Goal: Information Seeking & Learning: Check status

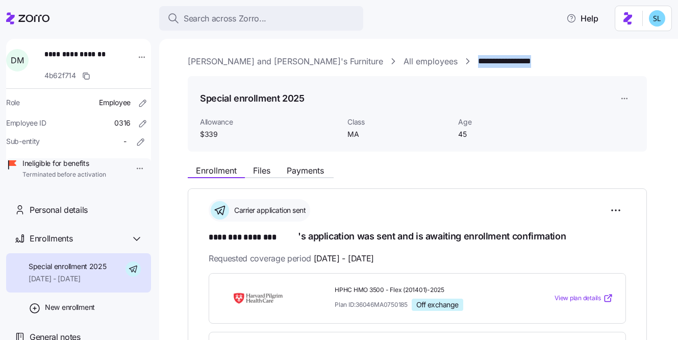
drag, startPoint x: 497, startPoint y: 43, endPoint x: 387, endPoint y: 47, distance: 110.8
click at [387, 47] on div "**********" at bounding box center [418, 189] width 519 height 301
copy link "**********"
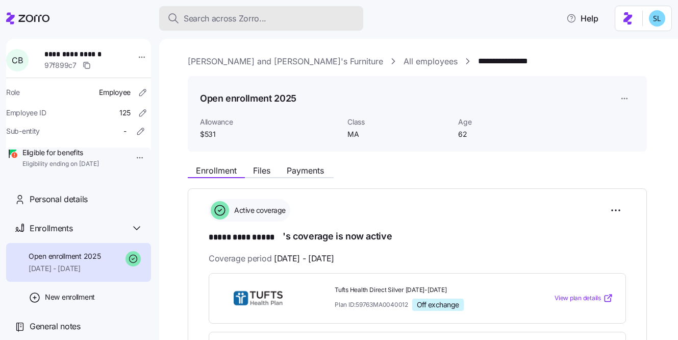
click at [300, 18] on div "Search across Zorro..." at bounding box center [261, 18] width 188 height 13
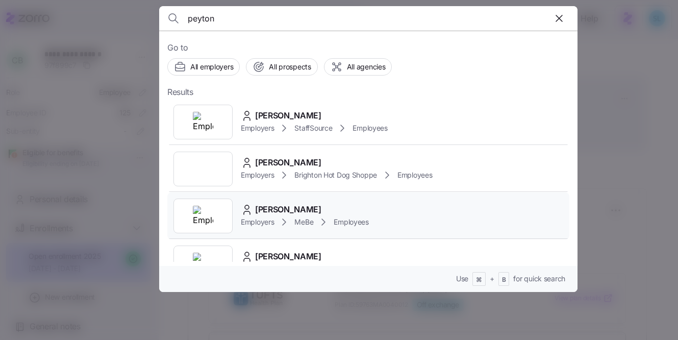
type input "peyton"
click at [345, 201] on div "Peyton Robertson Employers MeBe Employees" at bounding box center [368, 215] width 402 height 47
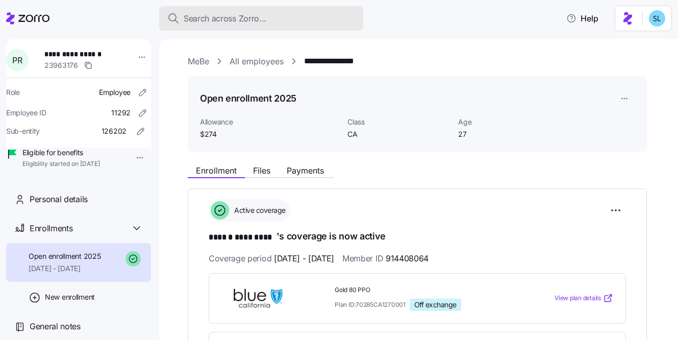
click at [269, 21] on div "Search across Zorro..." at bounding box center [261, 18] width 188 height 13
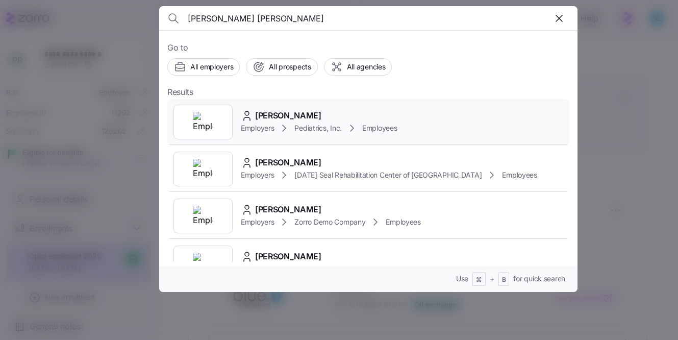
type input "laura brad"
click at [283, 105] on div "Laura Bradley Employers Pediatrics, Inc. Employees" at bounding box center [368, 121] width 402 height 47
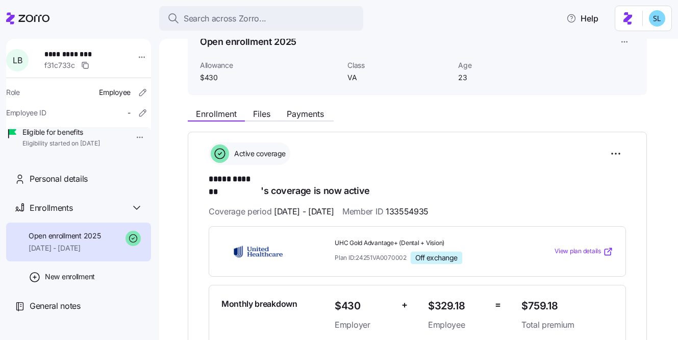
scroll to position [187, 0]
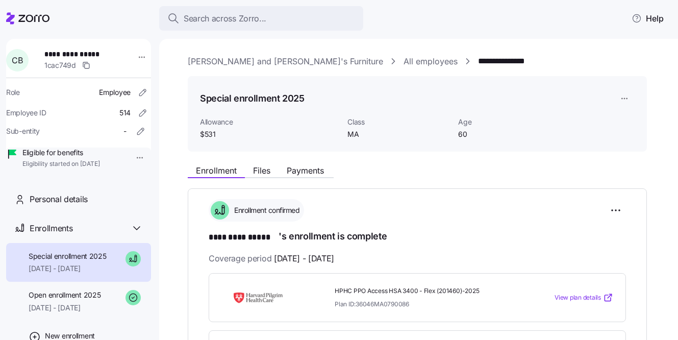
scroll to position [92, 0]
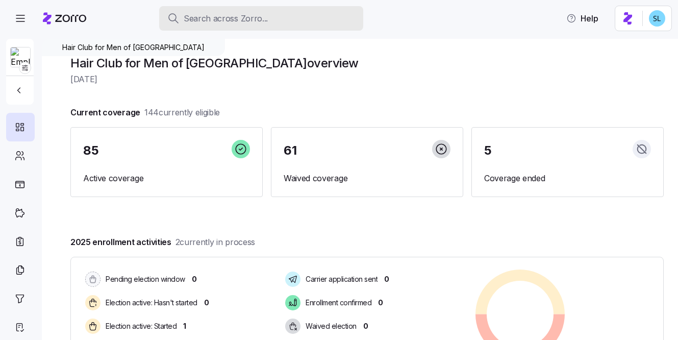
click at [286, 24] on div "Search across Zorro..." at bounding box center [261, 18] width 188 height 13
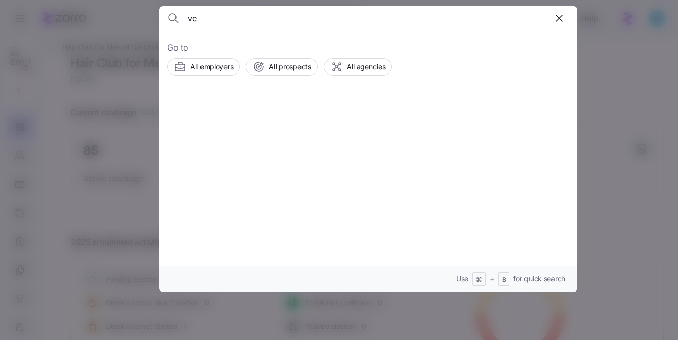
type input "v"
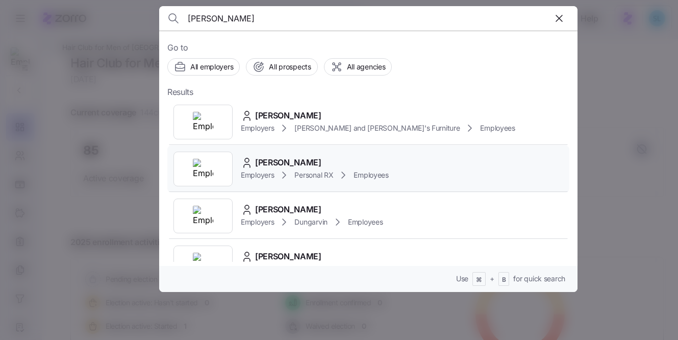
type input "lawless"
click at [312, 155] on div "Margaret Lawless Employers Personal RX Employees" at bounding box center [368, 168] width 402 height 47
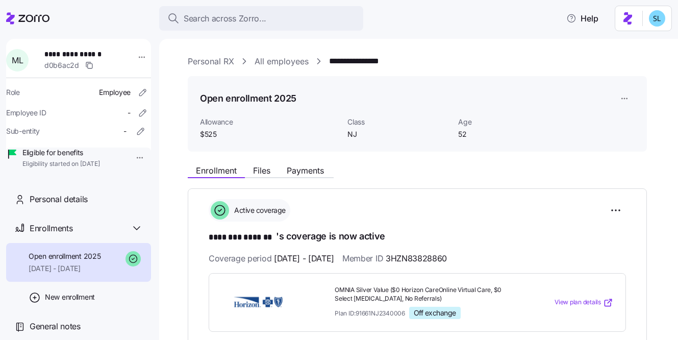
click at [315, 177] on div "Enrollment Files Payments" at bounding box center [261, 172] width 146 height 12
click at [314, 172] on span "Payments" at bounding box center [305, 170] width 37 height 8
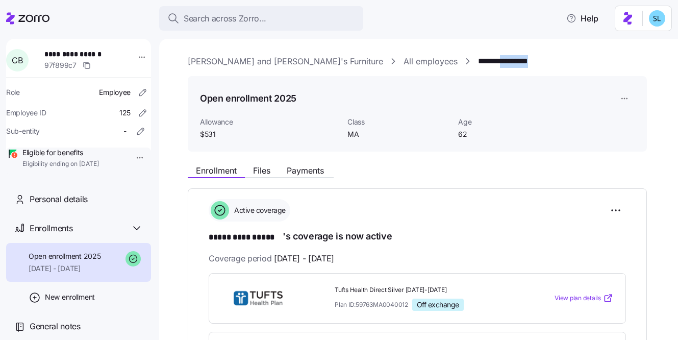
drag, startPoint x: 471, startPoint y: 61, endPoint x: 416, endPoint y: 60, distance: 55.6
click at [416, 60] on div "**********" at bounding box center [426, 61] width 476 height 13
copy link "*********"
click at [611, 205] on html "**********" at bounding box center [339, 167] width 678 height 334
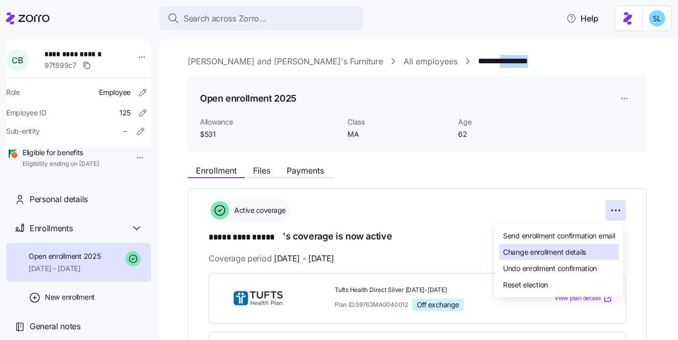
click at [602, 247] on div "Change enrollment details" at bounding box center [559, 252] width 120 height 16
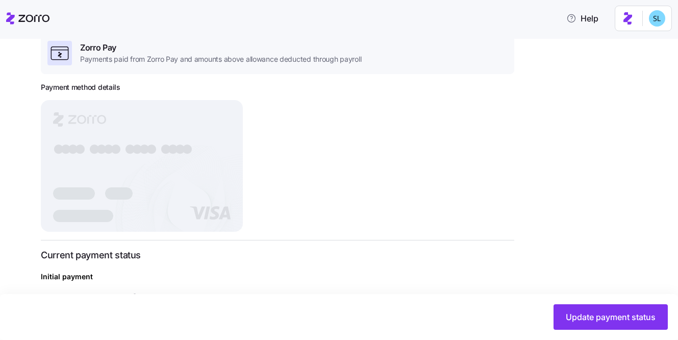
scroll to position [337, 0]
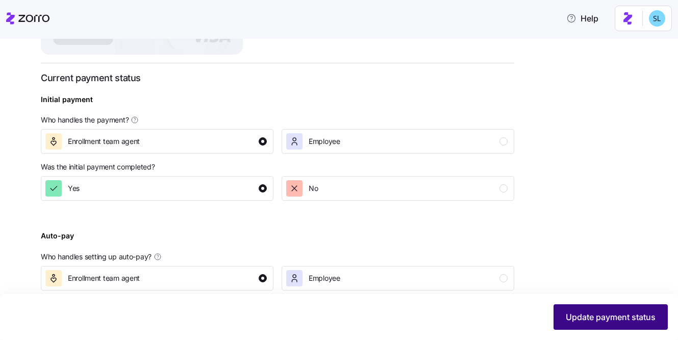
click at [559, 315] on button "Update payment status" at bounding box center [610, 317] width 114 height 26
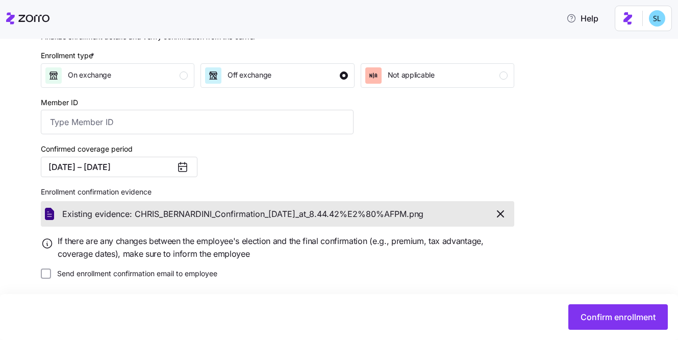
scroll to position [145, 0]
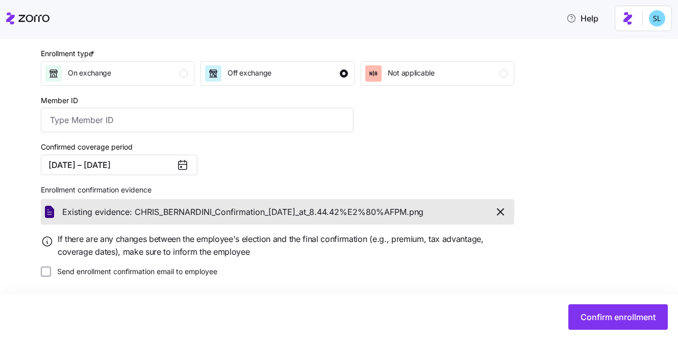
click at [183, 167] on icon at bounding box center [182, 165] width 12 height 12
click at [164, 162] on button "08/01/2025 – 12/31/2025" at bounding box center [119, 165] width 157 height 20
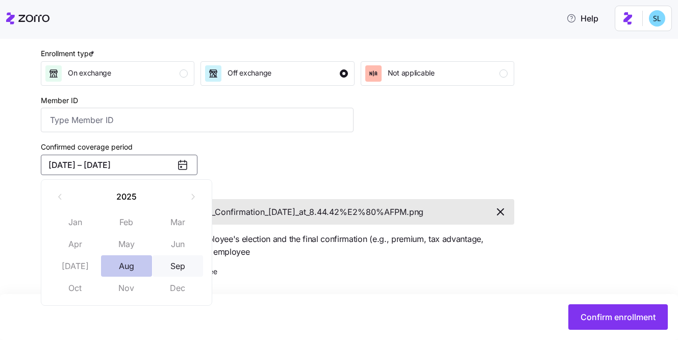
click at [135, 258] on button "Aug" at bounding box center [126, 265] width 51 height 21
click at [167, 261] on button "Sep" at bounding box center [178, 265] width 51 height 21
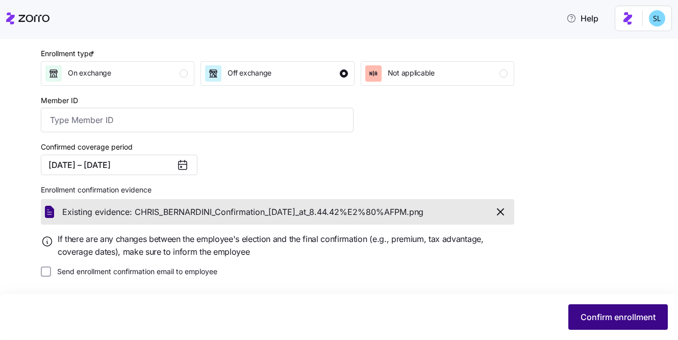
click at [646, 314] on span "Confirm enrollment" at bounding box center [617, 317] width 75 height 12
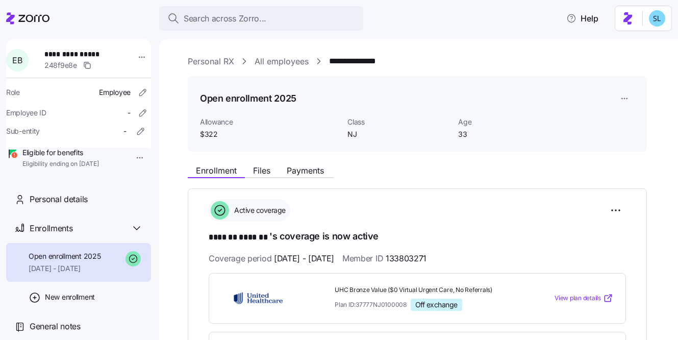
click at [612, 196] on div "**********" at bounding box center [417, 324] width 459 height 273
click at [613, 205] on html "**********" at bounding box center [339, 167] width 678 height 334
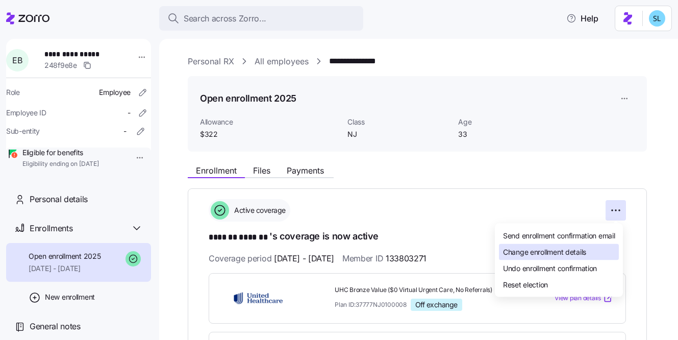
click at [607, 245] on div "Change enrollment details" at bounding box center [559, 252] width 120 height 16
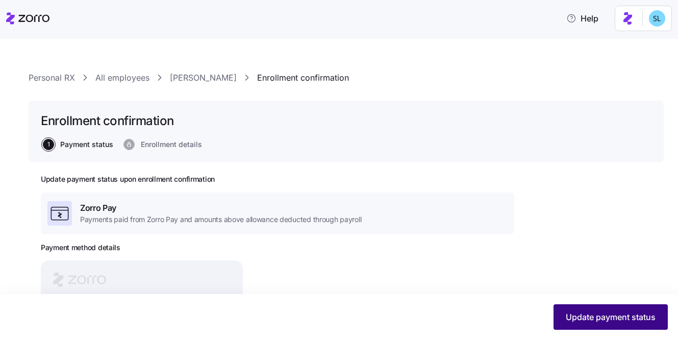
click at [606, 323] on button "Update payment status" at bounding box center [610, 317] width 114 height 26
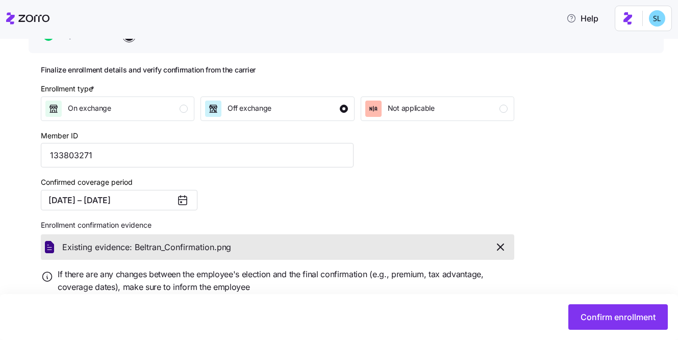
scroll to position [145, 0]
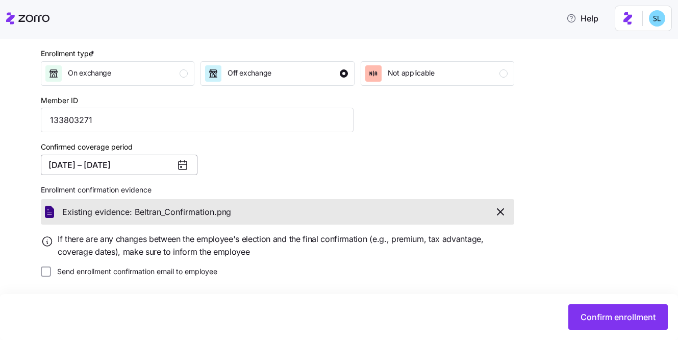
click at [156, 167] on button "08/01/2025 – 12/31/2025" at bounding box center [119, 165] width 157 height 20
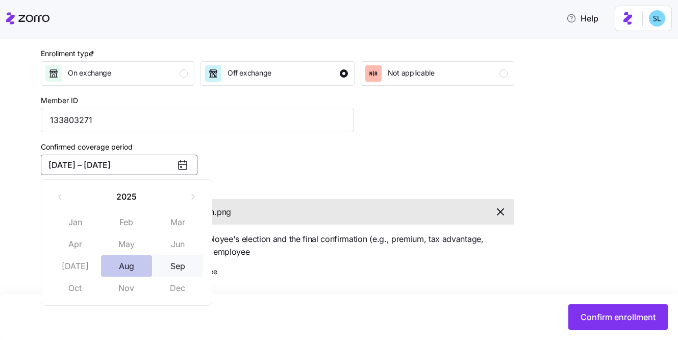
click at [124, 263] on button "Aug" at bounding box center [126, 265] width 51 height 21
click at [173, 261] on button "Sep" at bounding box center [178, 265] width 51 height 21
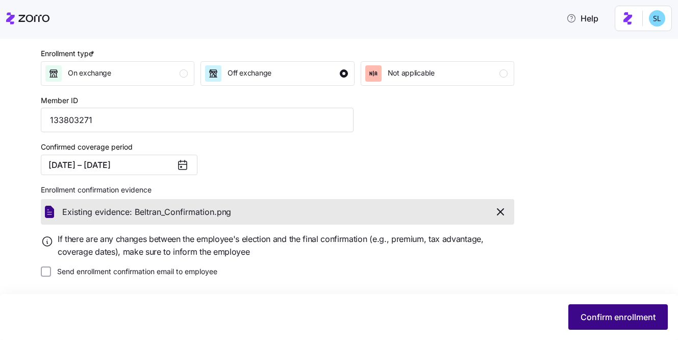
click at [648, 308] on button "Confirm enrollment" at bounding box center [617, 317] width 99 height 26
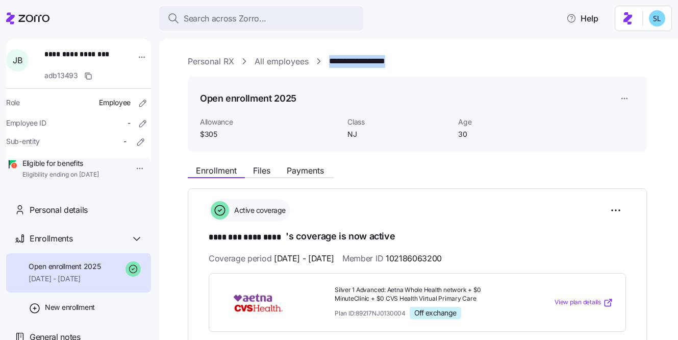
drag, startPoint x: 412, startPoint y: 65, endPoint x: 331, endPoint y: 64, distance: 81.1
click at [331, 64] on div "**********" at bounding box center [426, 61] width 476 height 13
copy link "**********"
click at [619, 208] on html "**********" at bounding box center [339, 167] width 678 height 334
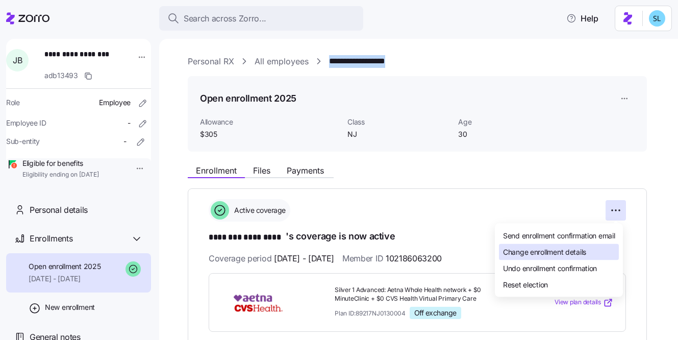
click at [585, 248] on span "Change enrollment details" at bounding box center [544, 251] width 83 height 10
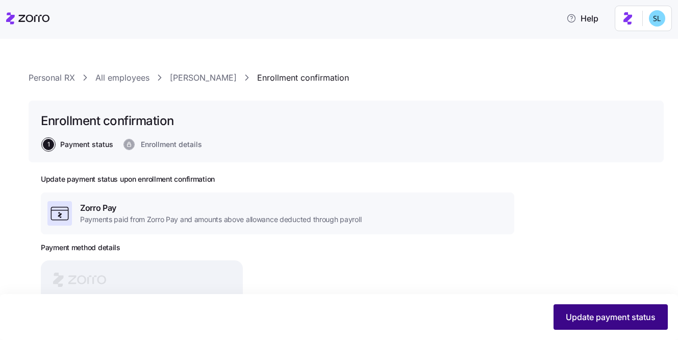
click at [596, 309] on button "Update payment status" at bounding box center [610, 317] width 114 height 26
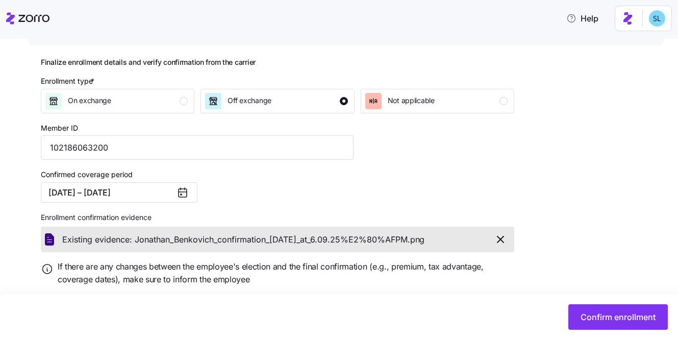
scroll to position [138, 0]
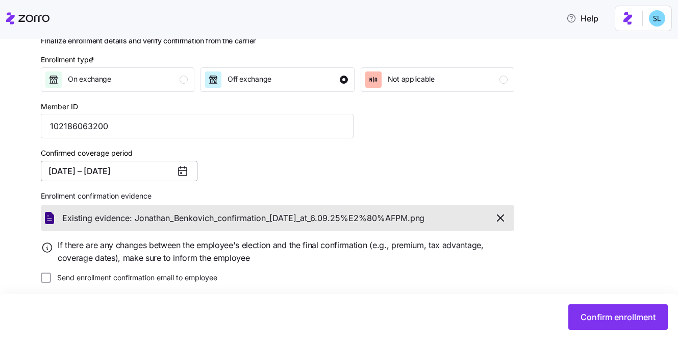
click at [113, 170] on button "[DATE] – [DATE]" at bounding box center [119, 171] width 157 height 20
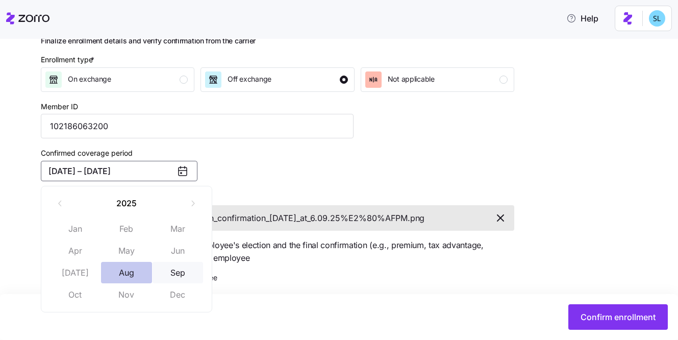
click at [129, 266] on button "Aug" at bounding box center [126, 272] width 51 height 21
click at [162, 272] on button "Sep" at bounding box center [178, 272] width 51 height 21
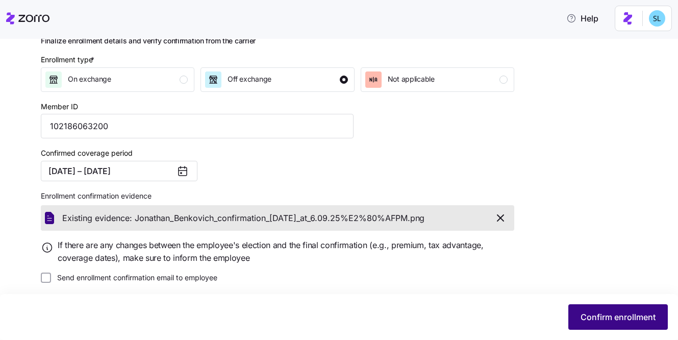
click at [613, 317] on span "Confirm enrollment" at bounding box center [617, 317] width 75 height 12
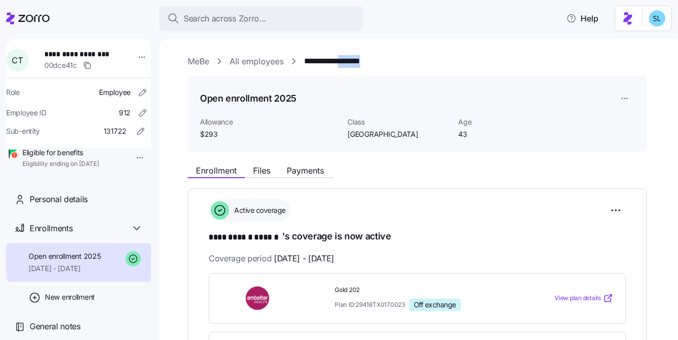
drag, startPoint x: 387, startPoint y: 62, endPoint x: 349, endPoint y: 62, distance: 37.2
click at [349, 62] on div "**********" at bounding box center [426, 61] width 476 height 13
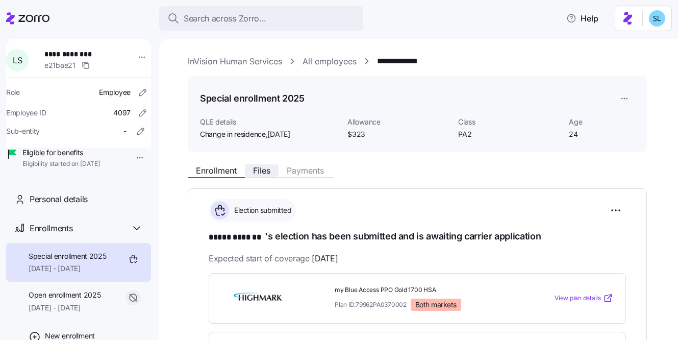
click at [270, 174] on span "Files" at bounding box center [261, 170] width 17 height 8
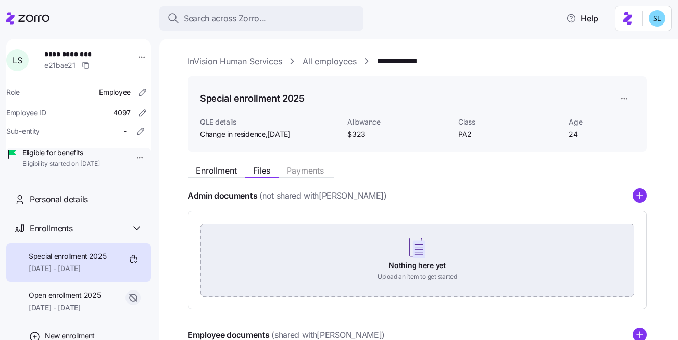
scroll to position [91, 0]
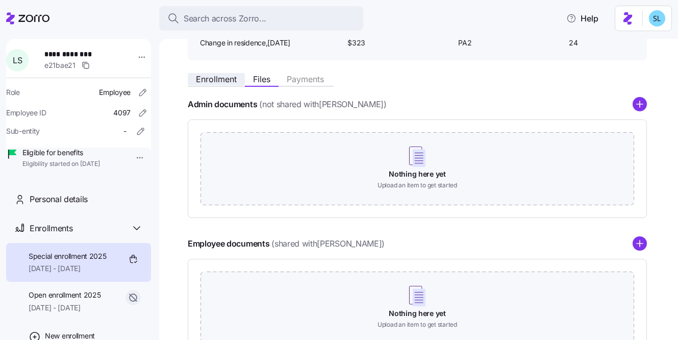
click at [225, 78] on span "Enrollment" at bounding box center [216, 79] width 41 height 8
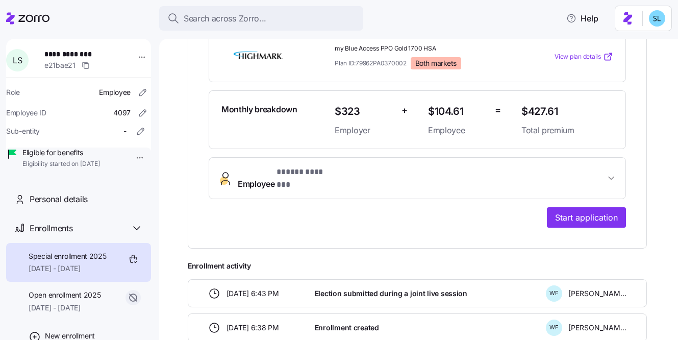
scroll to position [295, 0]
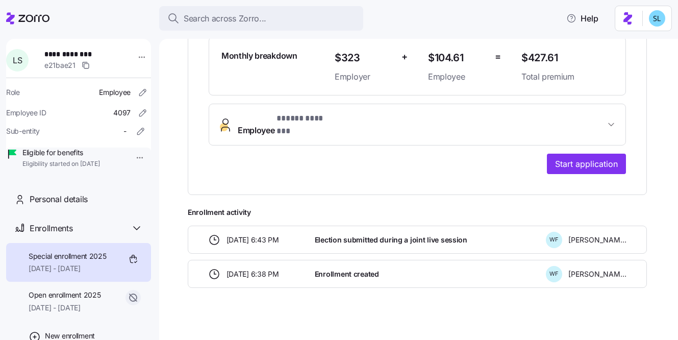
click at [319, 115] on span "* ***** ******* *" at bounding box center [306, 118] width 61 height 13
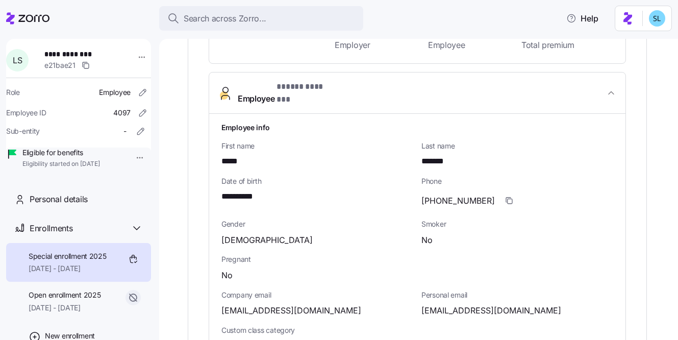
scroll to position [454, 0]
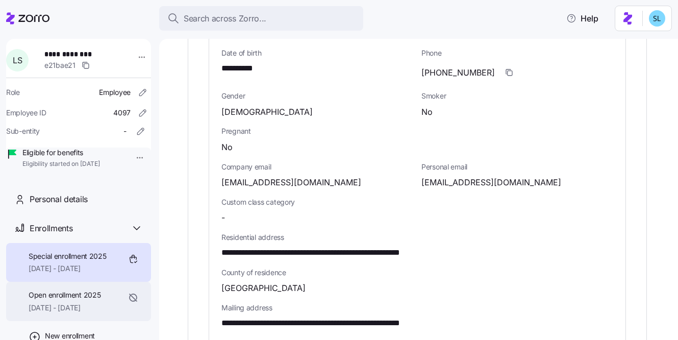
click at [94, 313] on span "[DATE] - [DATE]" at bounding box center [65, 307] width 72 height 10
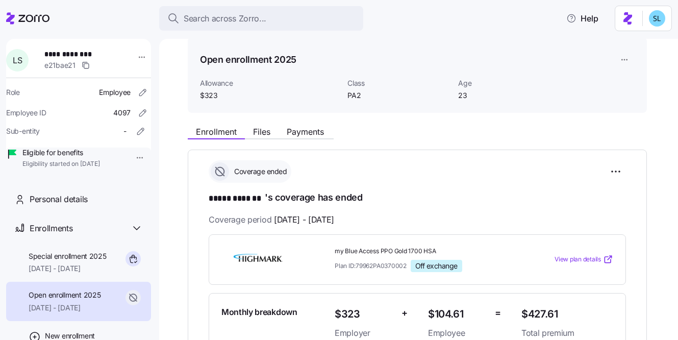
scroll to position [178, 0]
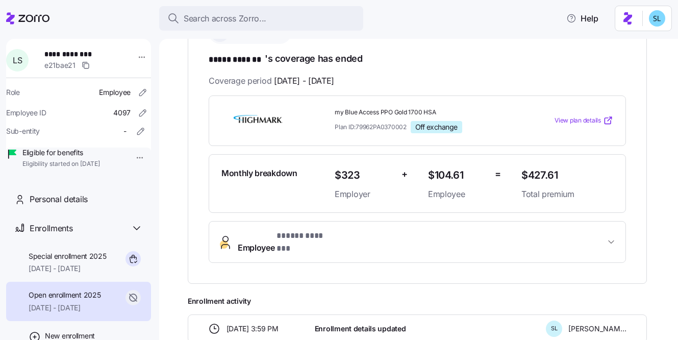
click at [417, 252] on button "Employee * ***** ******* *" at bounding box center [417, 241] width 416 height 41
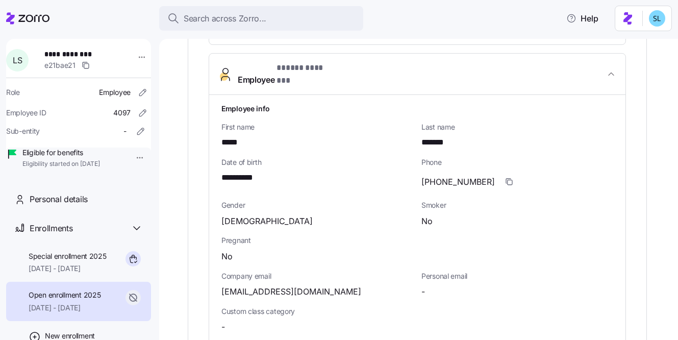
scroll to position [428, 0]
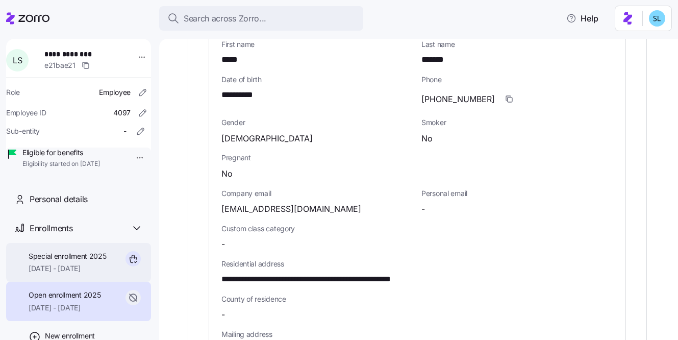
click at [27, 280] on div "Special enrollment 2025 10/01/2025 - 12/31/2025" at bounding box center [78, 262] width 145 height 39
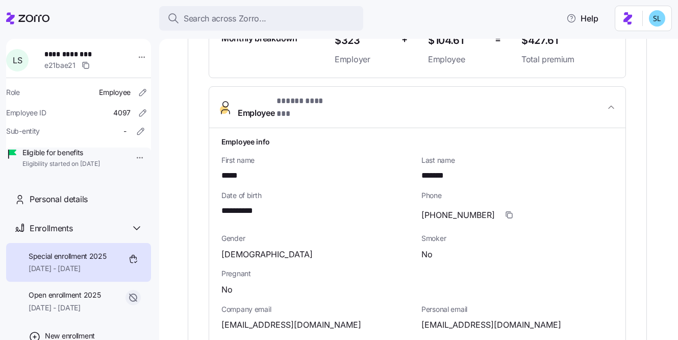
scroll to position [254, 0]
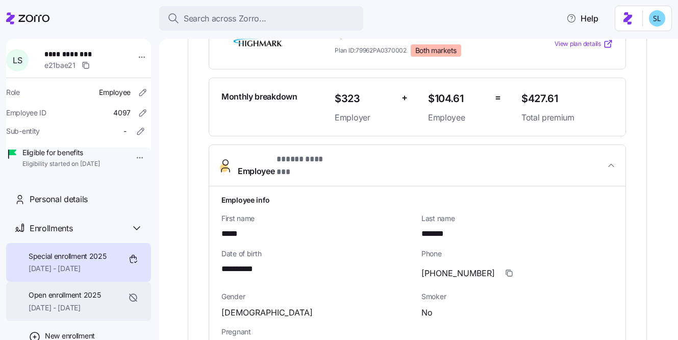
click at [50, 300] on span "Open enrollment 2025" at bounding box center [65, 295] width 72 height 10
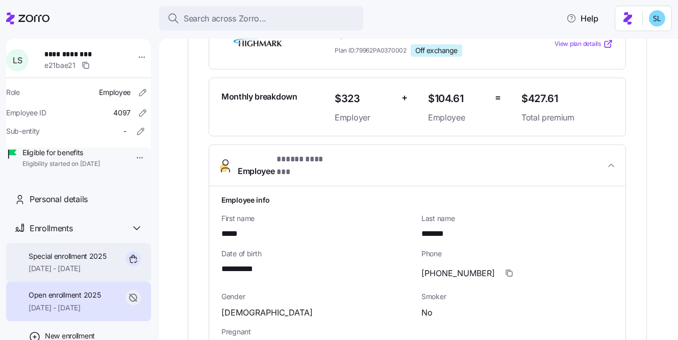
click at [57, 273] on span "10/01/2025 - 12/31/2025" at bounding box center [68, 268] width 78 height 10
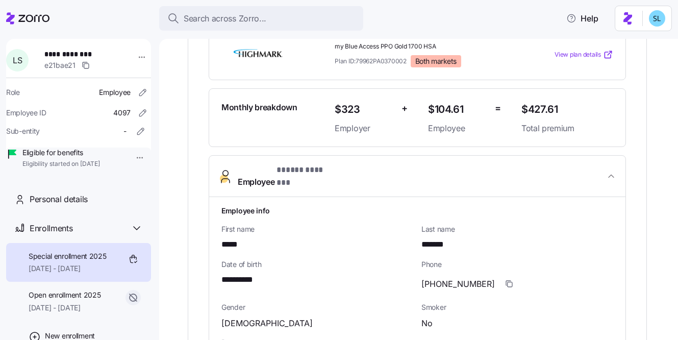
scroll to position [241, 0]
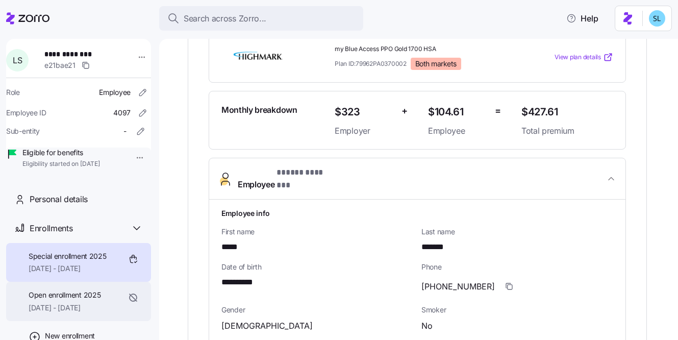
click at [77, 300] on span "Open enrollment 2025" at bounding box center [65, 295] width 72 height 10
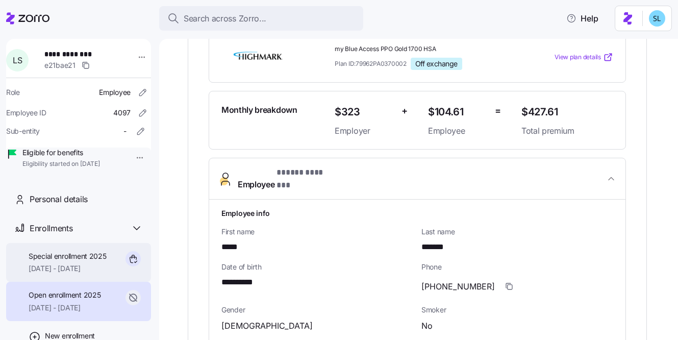
click at [75, 273] on span "10/01/2025 - 12/31/2025" at bounding box center [68, 268] width 78 height 10
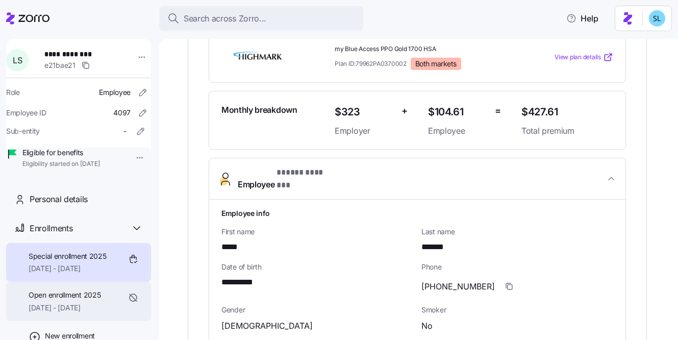
click at [78, 300] on span "Open enrollment 2025" at bounding box center [65, 295] width 72 height 10
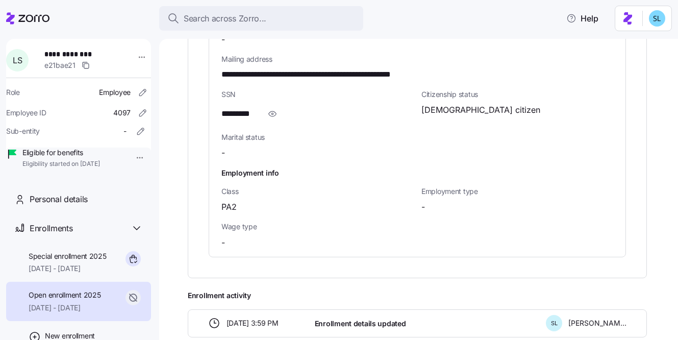
scroll to position [854, 0]
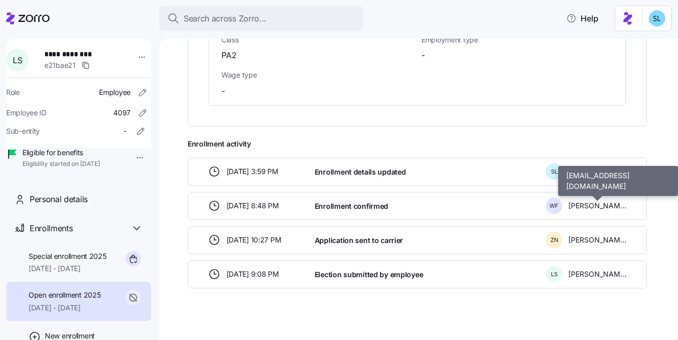
click at [592, 200] on span "William Freyvogel" at bounding box center [597, 205] width 58 height 10
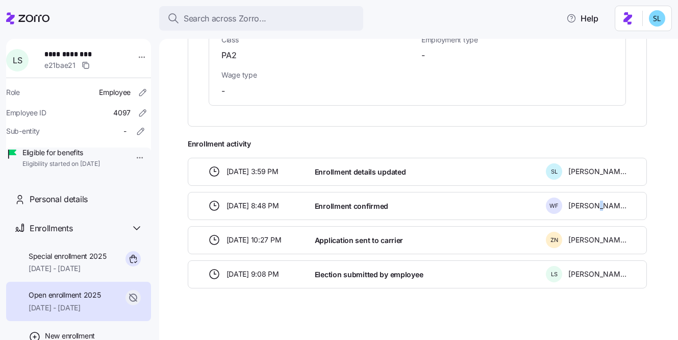
click at [592, 200] on span "William Freyvogel" at bounding box center [597, 205] width 58 height 10
copy div "William Freyvogel"
click at [529, 139] on span "Enrollment activity" at bounding box center [417, 144] width 459 height 10
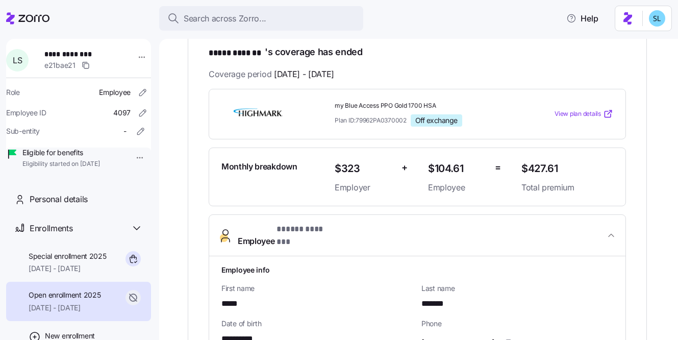
scroll to position [0, 0]
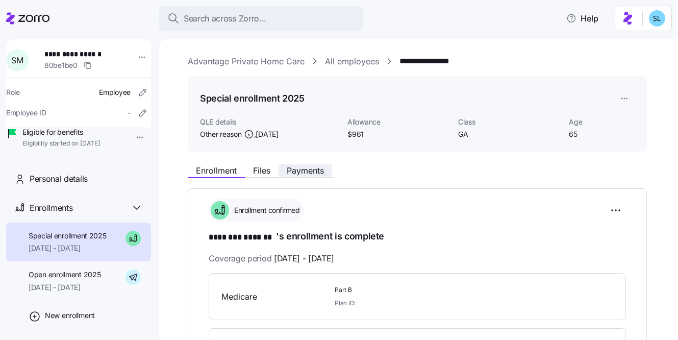
click at [312, 170] on span "Payments" at bounding box center [305, 170] width 37 height 8
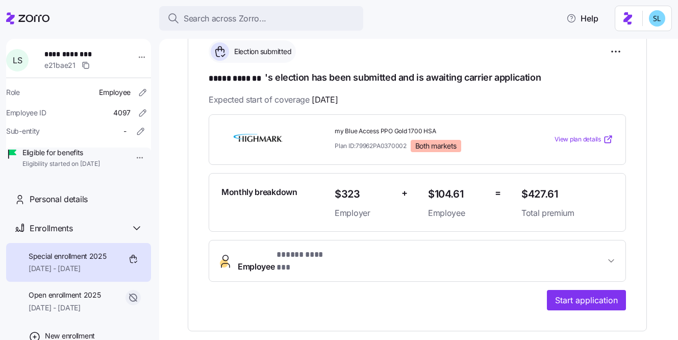
scroll to position [159, 0]
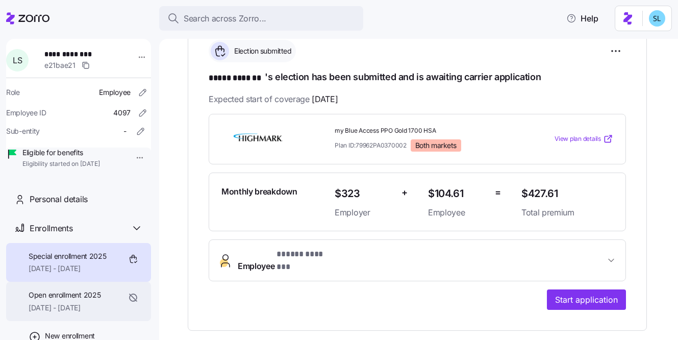
click at [82, 300] on span "Open enrollment 2025" at bounding box center [65, 295] width 72 height 10
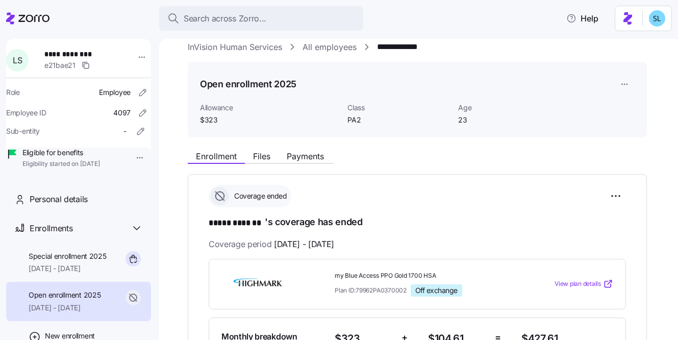
scroll to position [92, 0]
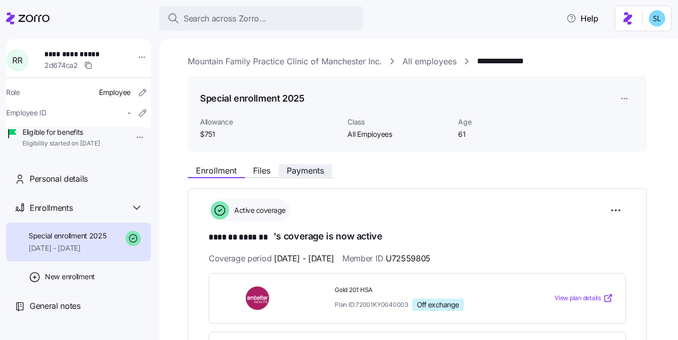
click at [313, 168] on span "Payments" at bounding box center [305, 170] width 37 height 8
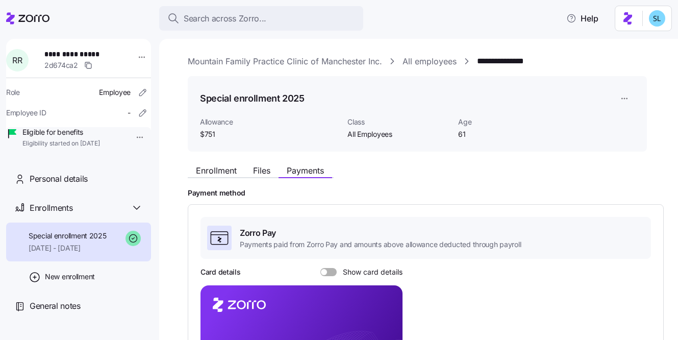
scroll to position [207, 0]
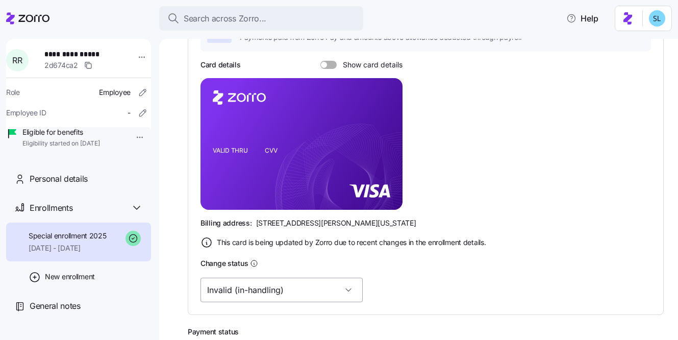
click at [273, 292] on input "Invalid (in-handling)" at bounding box center [281, 289] width 162 height 24
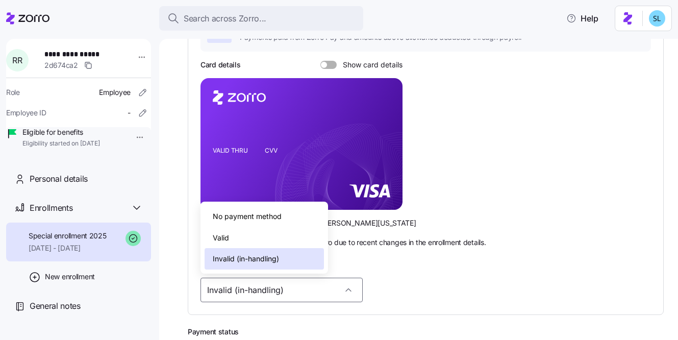
click at [269, 235] on div "Valid" at bounding box center [264, 237] width 119 height 21
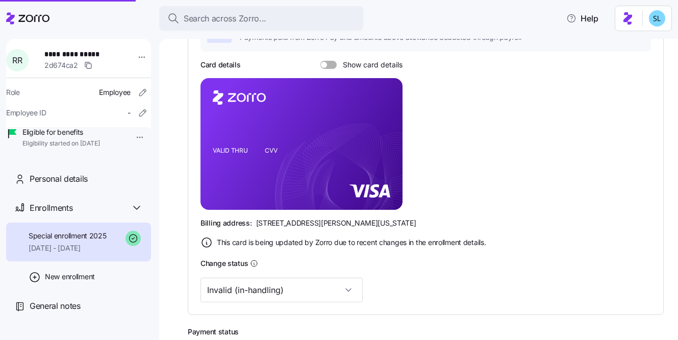
type input "Valid"
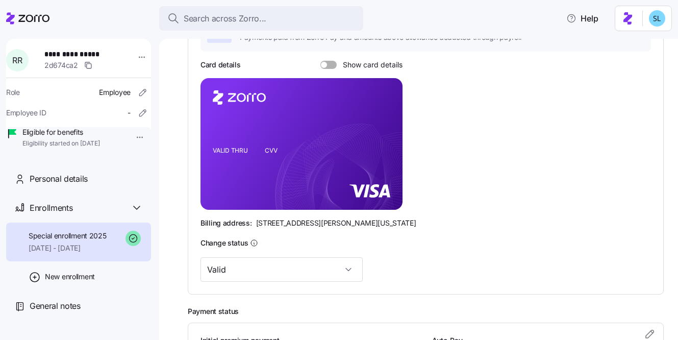
scroll to position [124, 0]
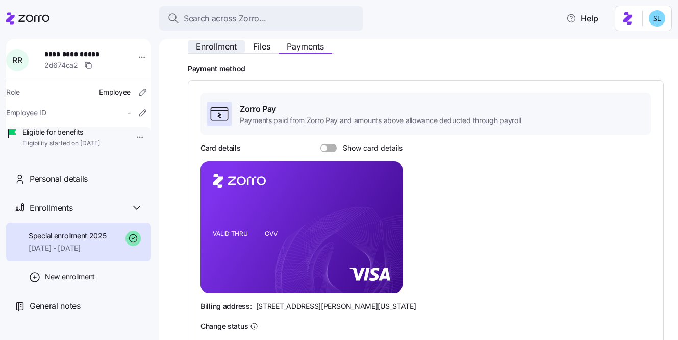
click at [237, 50] on button "Enrollment" at bounding box center [216, 46] width 57 height 12
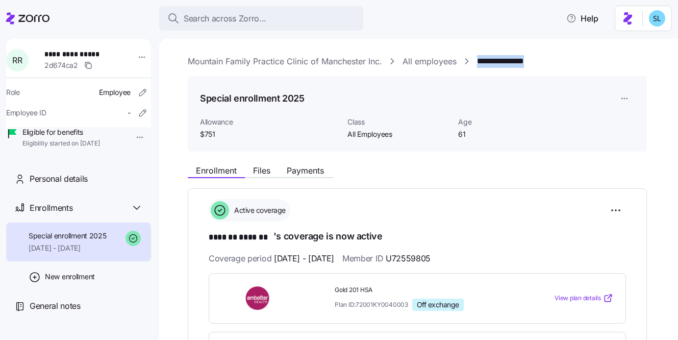
drag, startPoint x: 535, startPoint y: 40, endPoint x: 488, endPoint y: 49, distance: 48.2
click at [488, 49] on div "**********" at bounding box center [418, 189] width 519 height 301
copy link "**********"
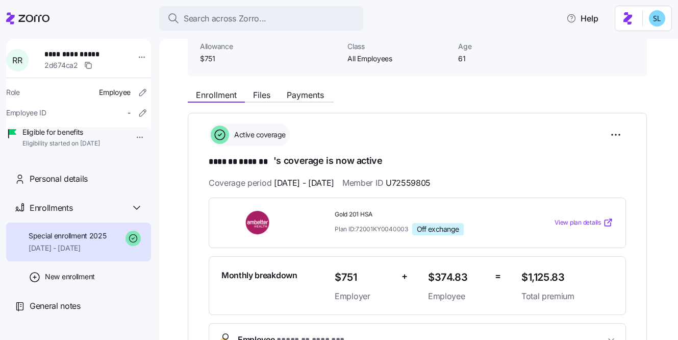
scroll to position [170, 0]
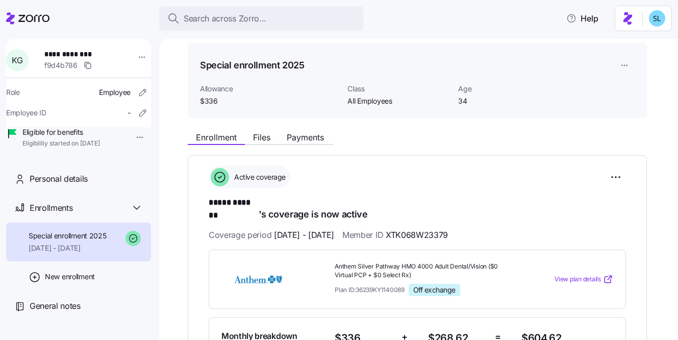
scroll to position [137, 0]
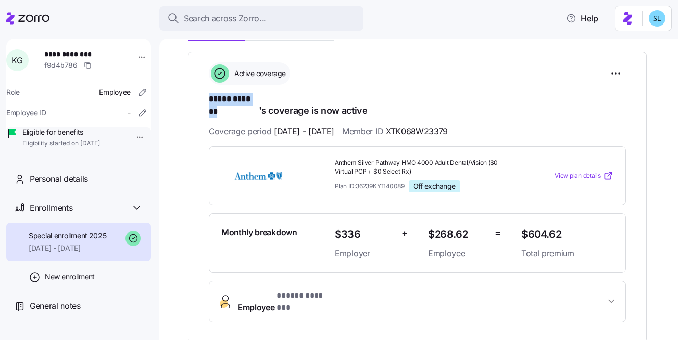
drag, startPoint x: 208, startPoint y: 103, endPoint x: 258, endPoint y: 97, distance: 50.3
click at [258, 97] on div "**********" at bounding box center [417, 197] width 459 height 291
copy span "***** *******"
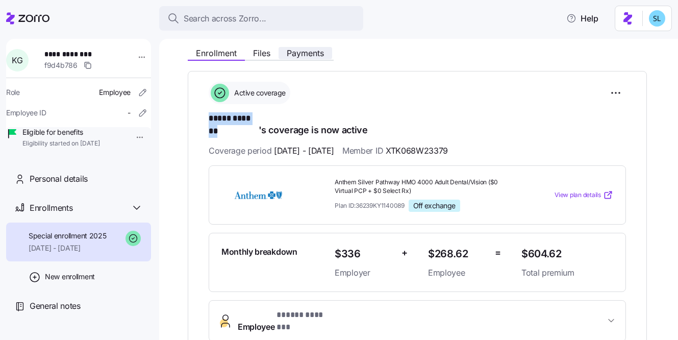
click at [303, 56] on span "Payments" at bounding box center [305, 53] width 37 height 8
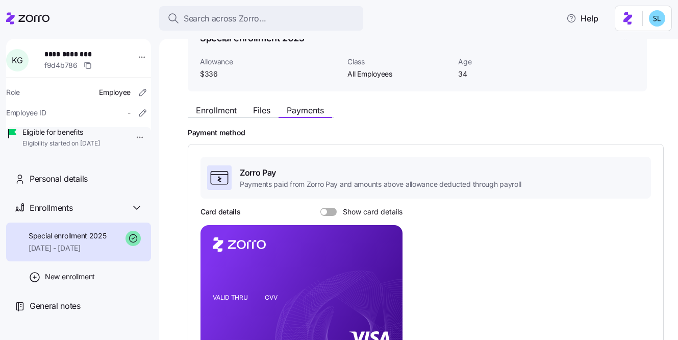
scroll to position [196, 0]
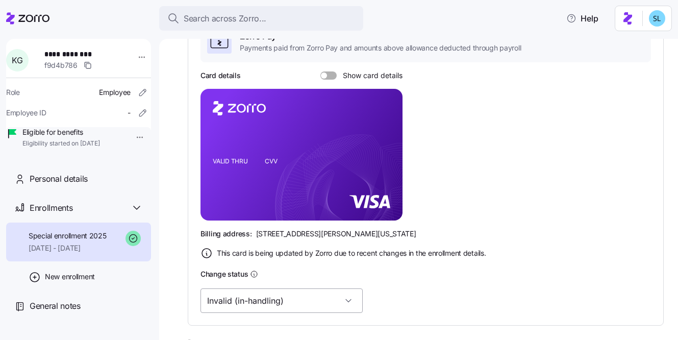
click at [251, 297] on input "Invalid (in-handling)" at bounding box center [281, 300] width 162 height 24
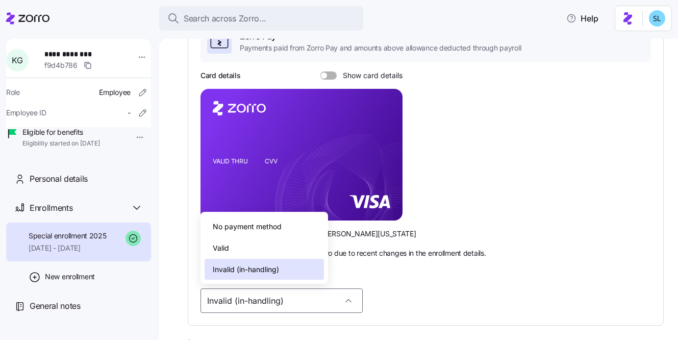
click at [243, 250] on div "Valid" at bounding box center [264, 247] width 119 height 21
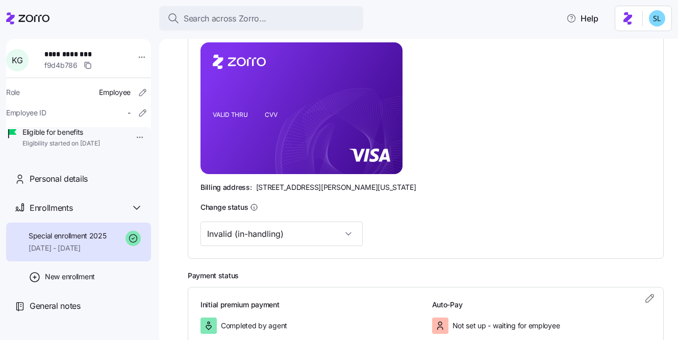
scroll to position [287, 0]
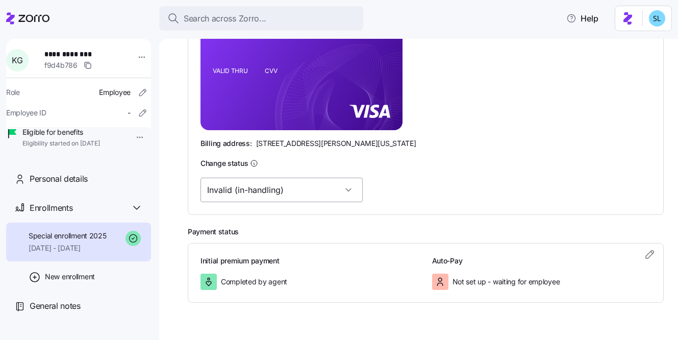
click at [239, 193] on input "Invalid (in-handling)" at bounding box center [281, 190] width 162 height 24
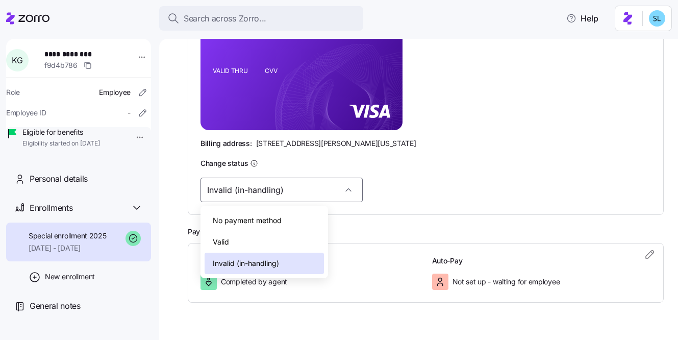
click at [245, 245] on div "Valid" at bounding box center [264, 241] width 119 height 21
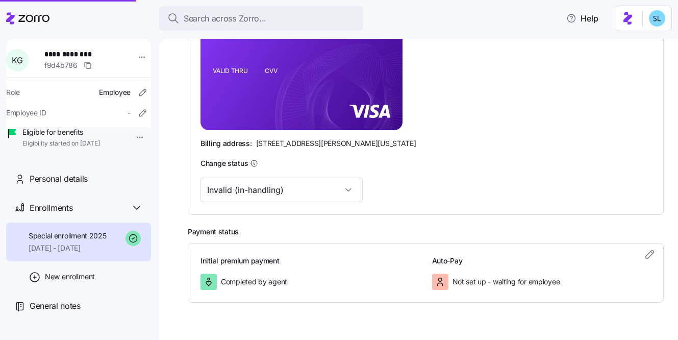
type input "Valid"
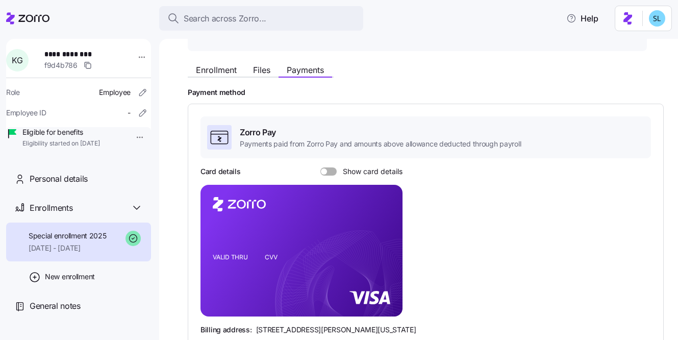
scroll to position [0, 0]
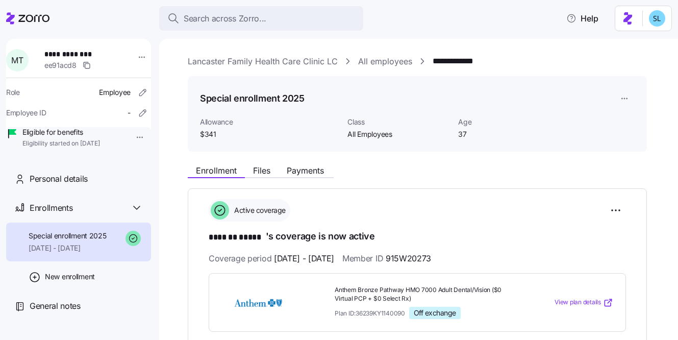
click at [307, 164] on div "Enrollment Files Payments" at bounding box center [417, 169] width 459 height 18
click at [307, 170] on span "Payments" at bounding box center [305, 170] width 37 height 8
click at [317, 165] on button "Payments" at bounding box center [305, 170] width 54 height 12
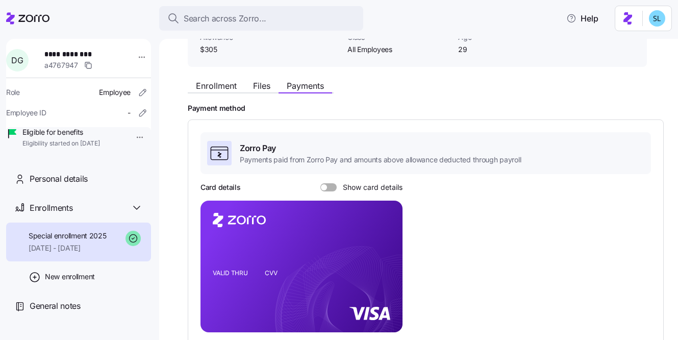
scroll to position [206, 0]
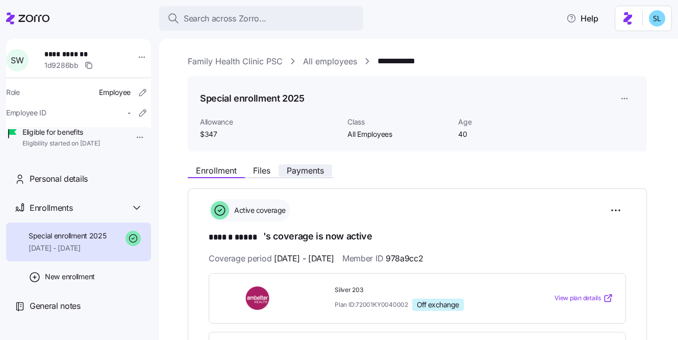
click at [326, 173] on button "Payments" at bounding box center [305, 170] width 54 height 12
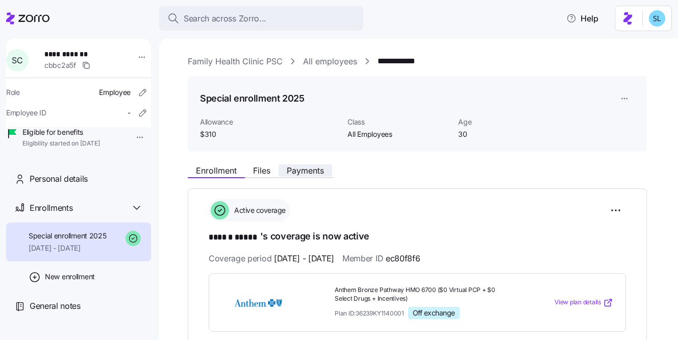
click at [309, 167] on span "Payments" at bounding box center [305, 170] width 37 height 8
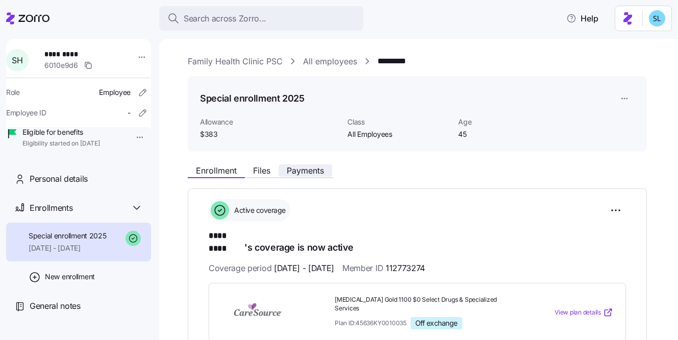
click at [313, 172] on span "Payments" at bounding box center [305, 170] width 37 height 8
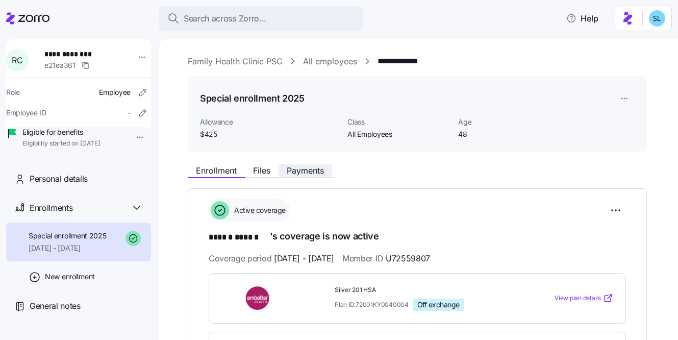
click at [296, 166] on span "Payments" at bounding box center [305, 170] width 37 height 8
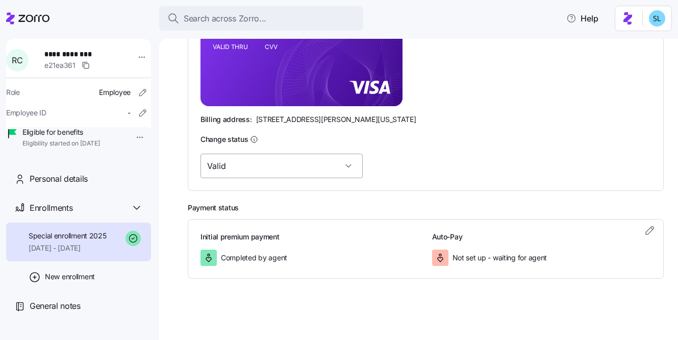
scroll to position [108, 0]
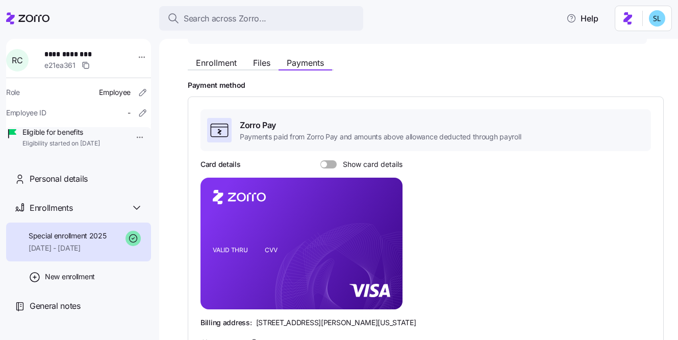
click at [89, 55] on span "**********" at bounding box center [79, 54] width 71 height 10
copy span "**********"
click at [225, 67] on span "Enrollment" at bounding box center [216, 63] width 41 height 8
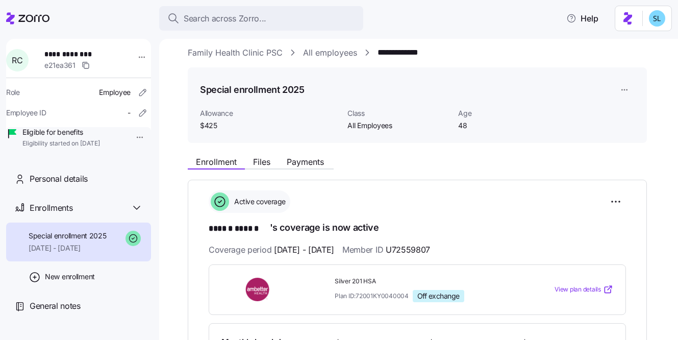
scroll to position [65, 0]
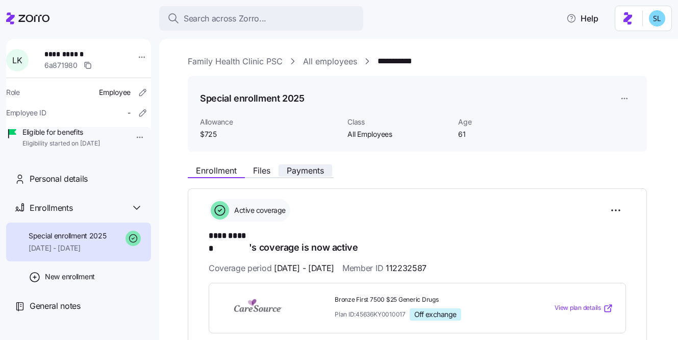
click at [314, 174] on span "Payments" at bounding box center [305, 170] width 37 height 8
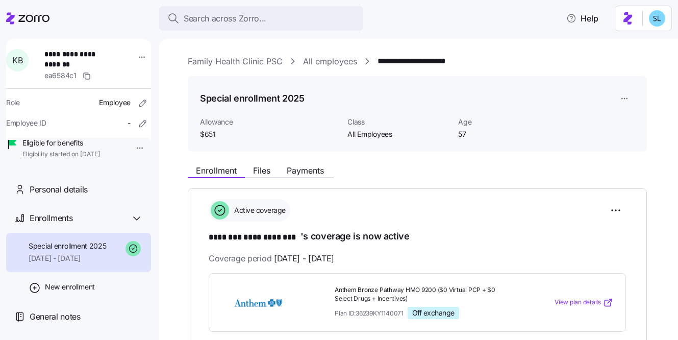
click at [304, 162] on div "Enrollment Files Payments" at bounding box center [417, 169] width 459 height 18
click at [305, 166] on span "Payments" at bounding box center [305, 170] width 37 height 8
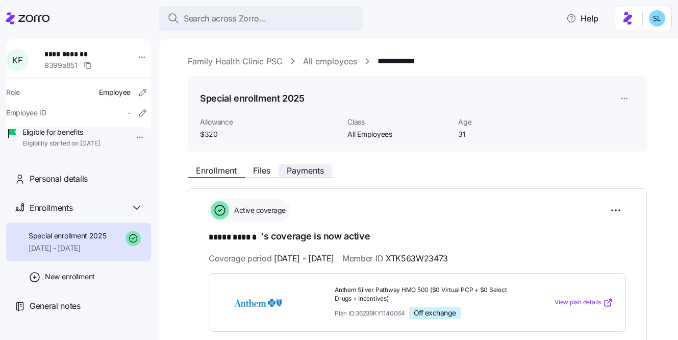
click at [317, 166] on span "Payments" at bounding box center [305, 170] width 37 height 8
click at [324, 172] on span "Payments" at bounding box center [305, 170] width 37 height 8
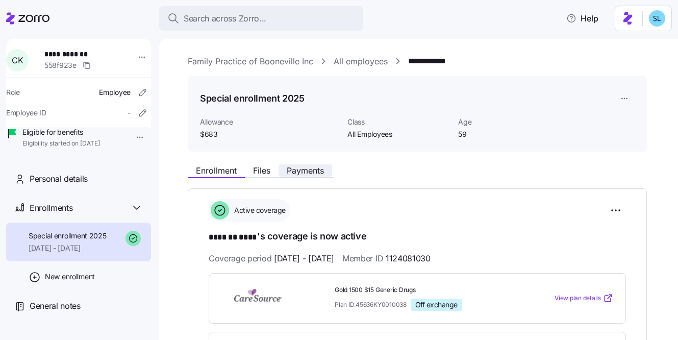
click at [319, 169] on span "Payments" at bounding box center [305, 170] width 37 height 8
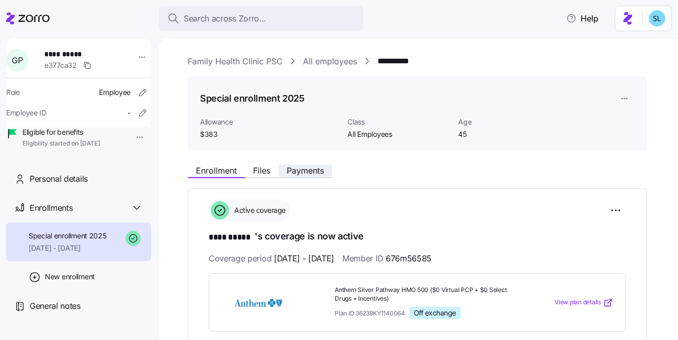
click at [326, 168] on button "Payments" at bounding box center [305, 170] width 54 height 12
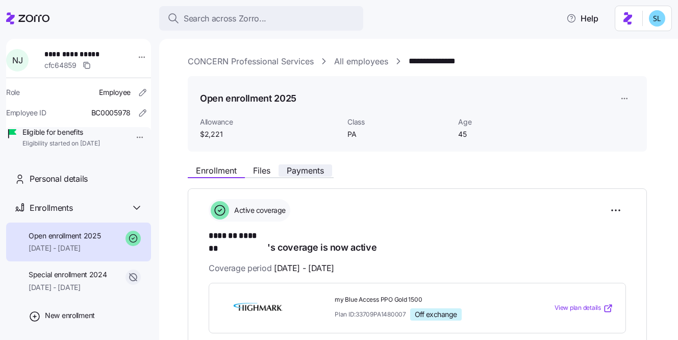
click at [307, 168] on span "Payments" at bounding box center [305, 170] width 37 height 8
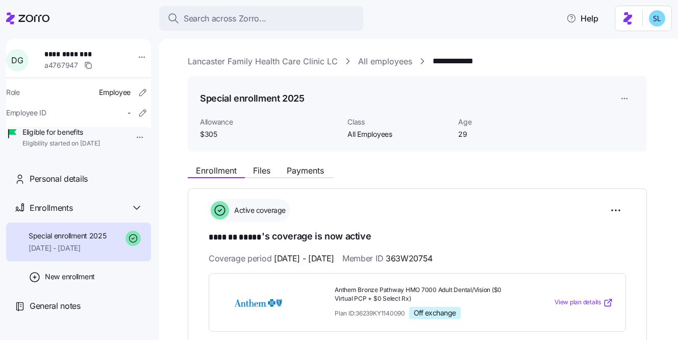
click at [324, 163] on div "Enrollment Files Payments" at bounding box center [417, 169] width 459 height 18
click at [320, 168] on span "Payments" at bounding box center [305, 170] width 37 height 8
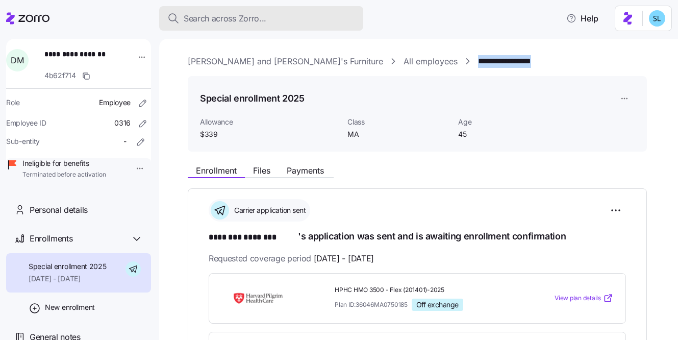
click at [197, 23] on span "Search across Zorro..." at bounding box center [225, 18] width 83 height 13
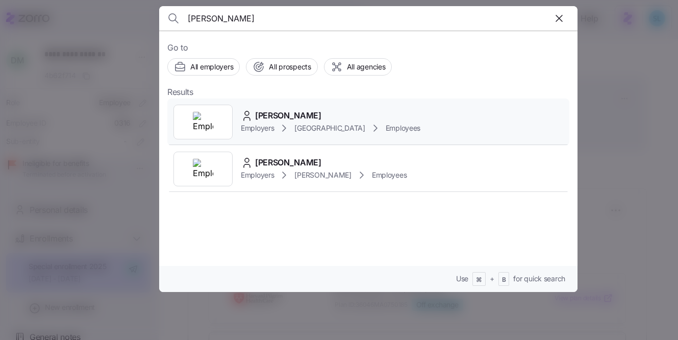
type input "[PERSON_NAME]"
click at [296, 113] on span "[PERSON_NAME]" at bounding box center [288, 115] width 66 height 13
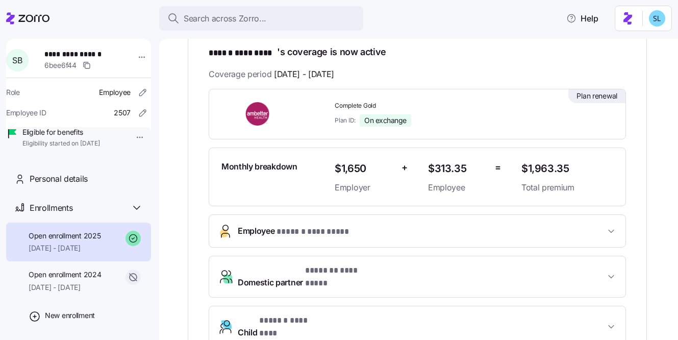
scroll to position [187, 0]
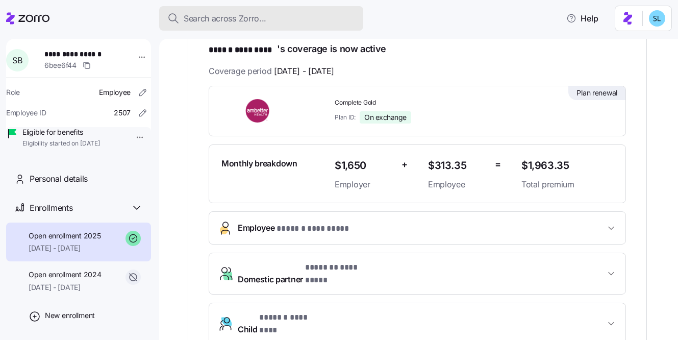
click at [221, 20] on span "Search across Zorro..." at bounding box center [225, 18] width 83 height 13
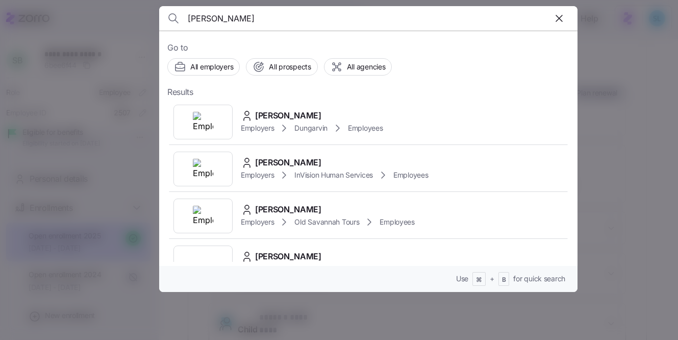
type input "[PERSON_NAME]"
click at [319, 117] on div "[PERSON_NAME]" at bounding box center [312, 115] width 142 height 13
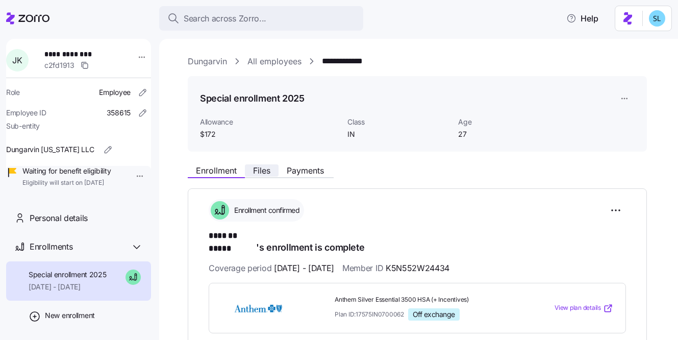
click at [263, 168] on span "Files" at bounding box center [261, 170] width 17 height 8
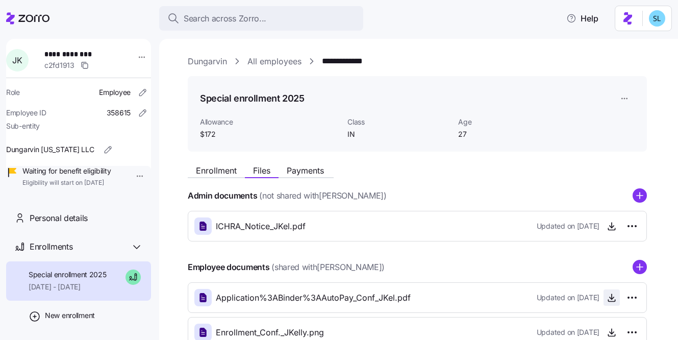
click at [614, 302] on icon "button" at bounding box center [611, 297] width 10 height 10
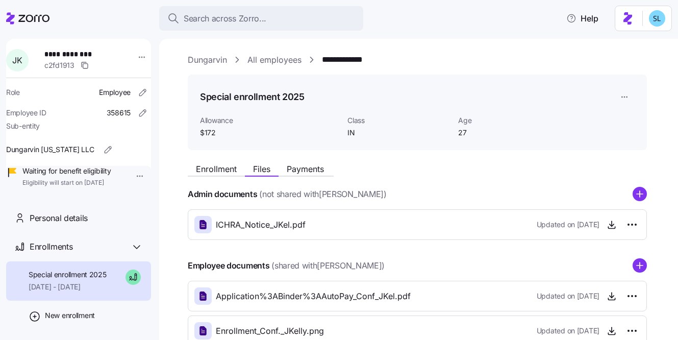
scroll to position [2, 0]
click at [209, 162] on button "Enrollment" at bounding box center [216, 168] width 57 height 12
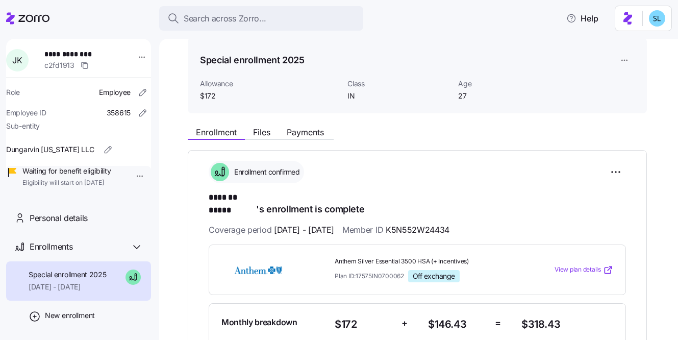
scroll to position [80, 0]
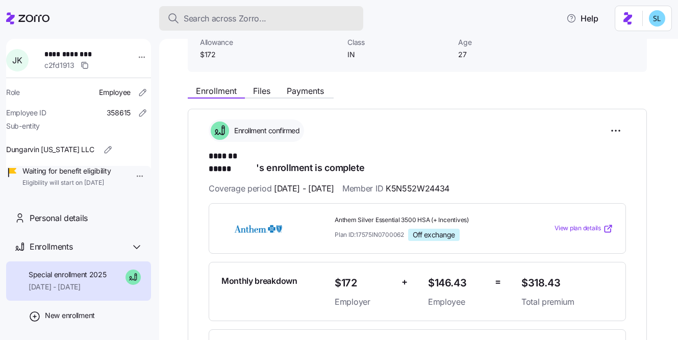
click at [260, 18] on span "Search across Zorro..." at bounding box center [225, 18] width 83 height 13
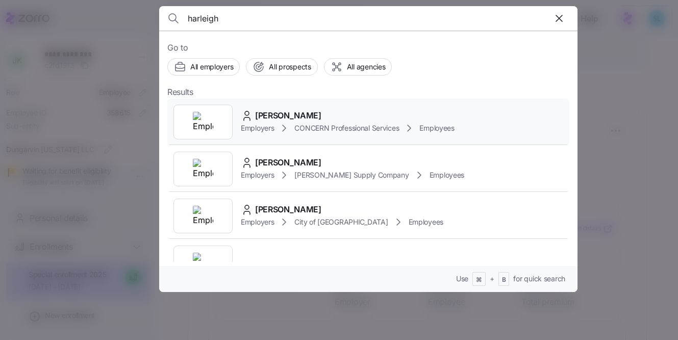
type input "harleigh"
click at [296, 107] on div "[PERSON_NAME] Employers CONCERN Professional Services Employees" at bounding box center [368, 121] width 402 height 47
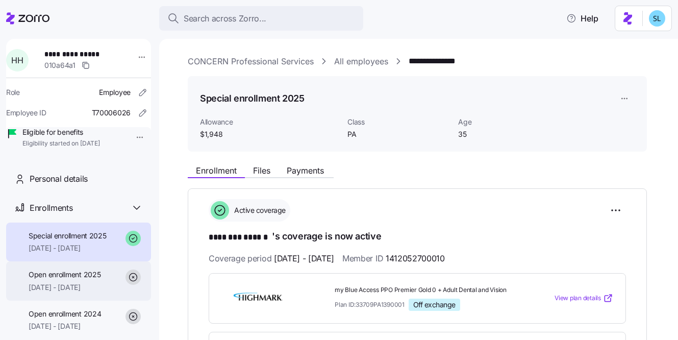
click at [95, 292] on div "Open enrollment 2025 [DATE] - [DATE]" at bounding box center [65, 280] width 72 height 23
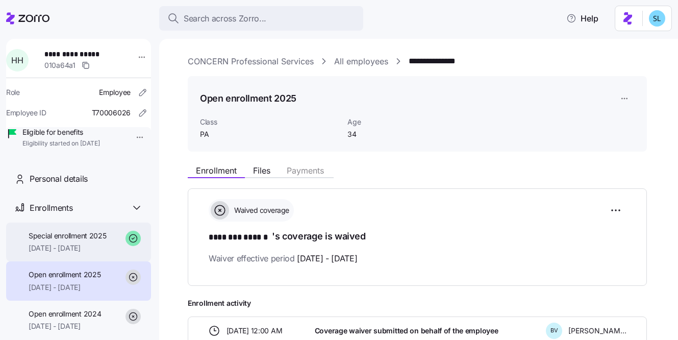
click at [92, 253] on span "[DATE] - [DATE]" at bounding box center [68, 248] width 78 height 10
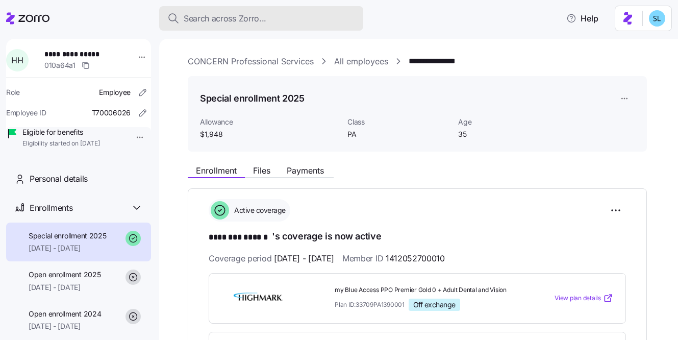
click at [265, 27] on button "Search across Zorro..." at bounding box center [261, 18] width 204 height 24
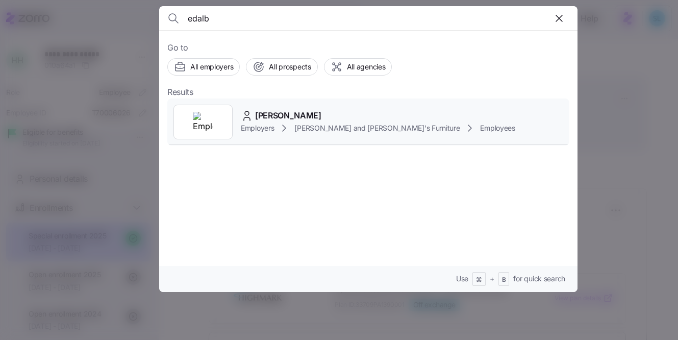
type input "edalb"
click at [297, 109] on div "[PERSON_NAME] Employers [PERSON_NAME] and [PERSON_NAME]'s Furniture Employees" at bounding box center [368, 121] width 402 height 47
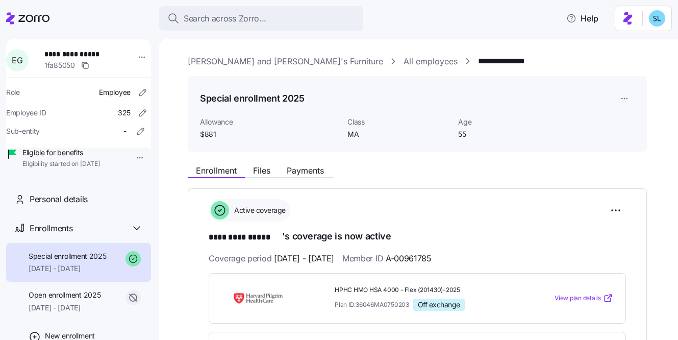
scroll to position [90, 0]
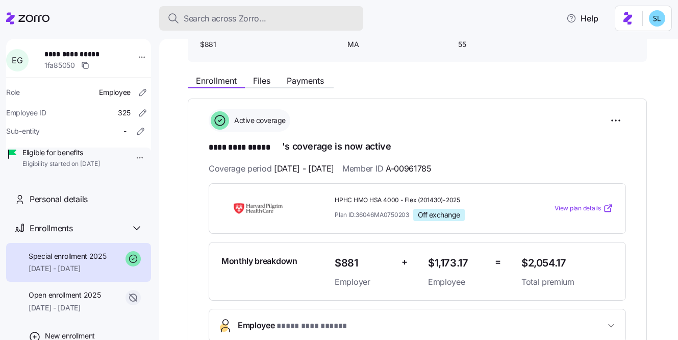
click at [314, 16] on div "Search across Zorro..." at bounding box center [261, 18] width 188 height 13
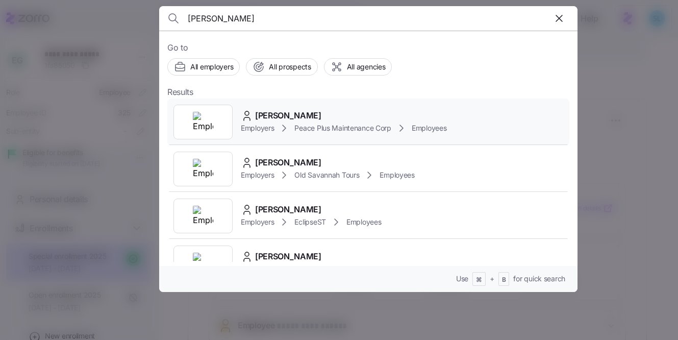
type input "[PERSON_NAME]"
click at [364, 104] on div "[PERSON_NAME] Employers Peace Plus Maintenance Corp Employees" at bounding box center [368, 121] width 402 height 47
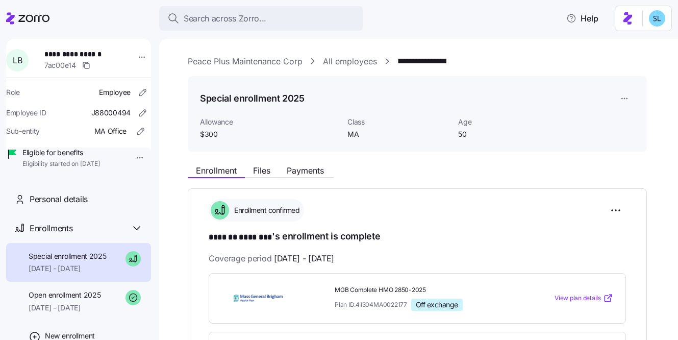
scroll to position [86, 0]
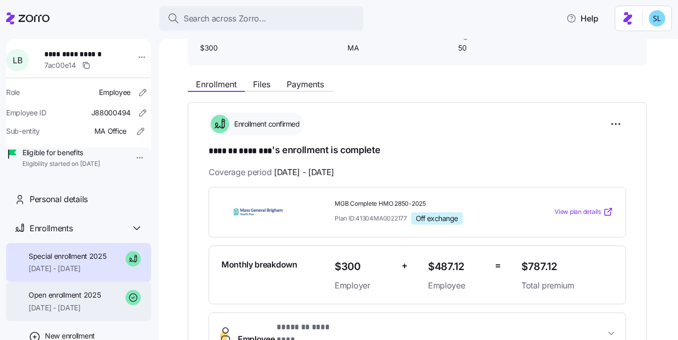
click at [94, 313] on span "[DATE] - [DATE]" at bounding box center [65, 307] width 72 height 10
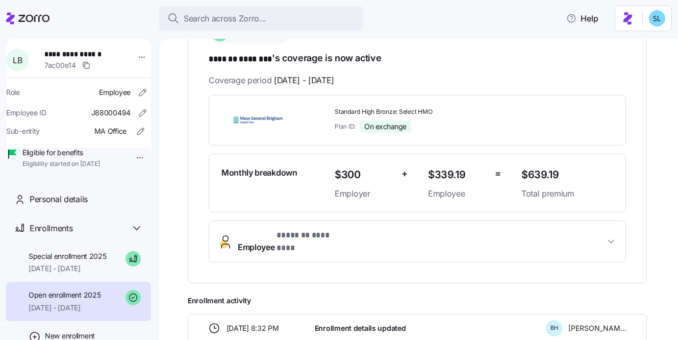
scroll to position [178, 0]
click at [97, 273] on span "[DATE] - [DATE]" at bounding box center [68, 268] width 78 height 10
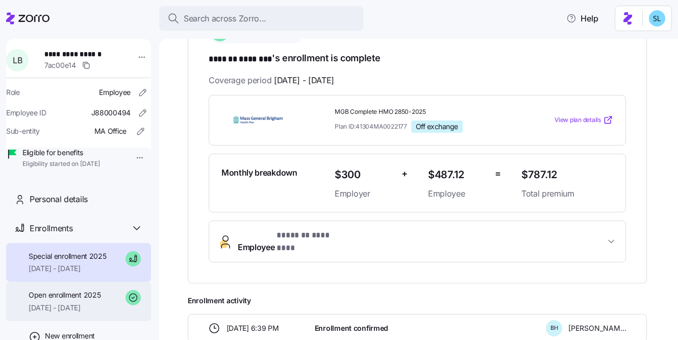
click at [85, 300] on span "Open enrollment 2025" at bounding box center [65, 295] width 72 height 10
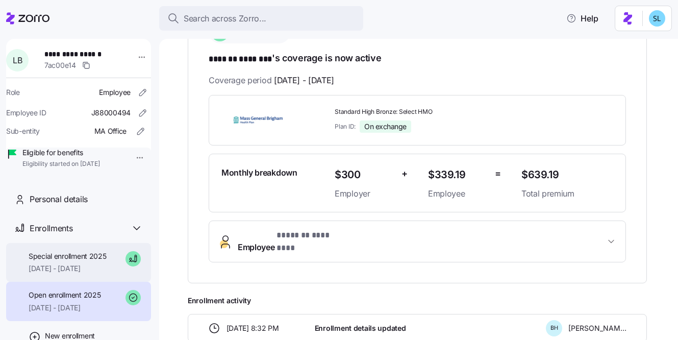
click at [85, 273] on span "[DATE] - [DATE]" at bounding box center [68, 268] width 78 height 10
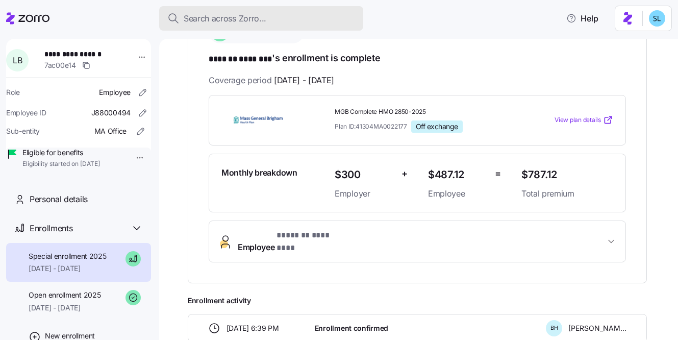
click at [288, 16] on div "Search across Zorro..." at bounding box center [261, 18] width 188 height 13
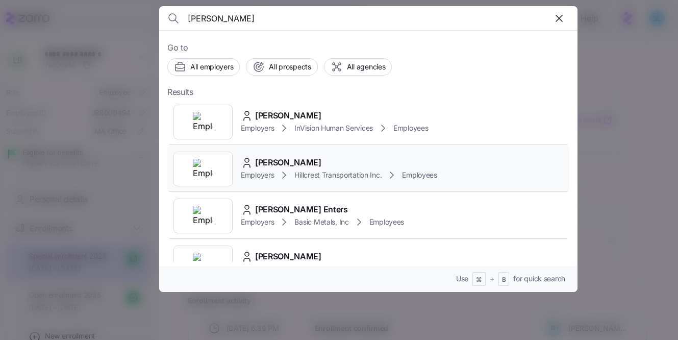
type input "[PERSON_NAME]"
click at [311, 160] on span "[PERSON_NAME]" at bounding box center [288, 162] width 66 height 13
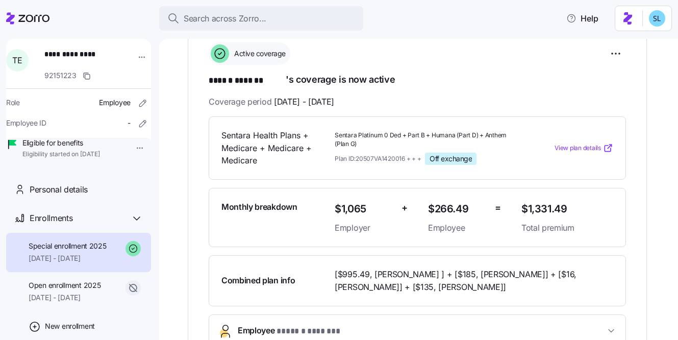
scroll to position [160, 0]
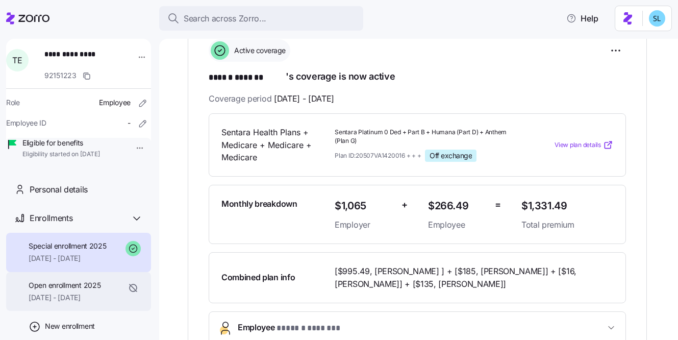
click at [53, 290] on span "Open enrollment 2025" at bounding box center [65, 285] width 72 height 10
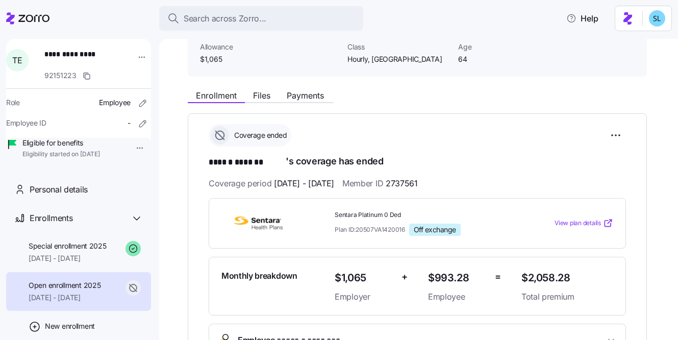
scroll to position [173, 0]
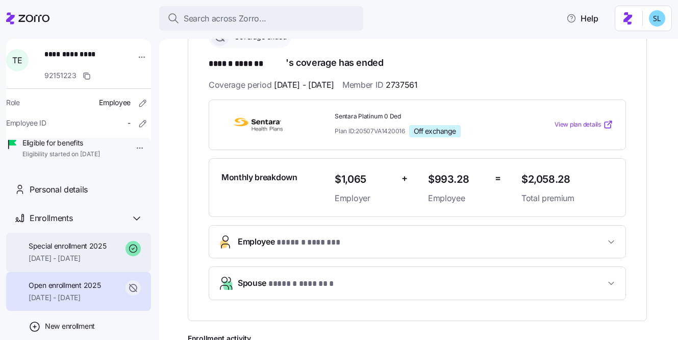
click at [101, 251] on span "Special enrollment 2025" at bounding box center [68, 246] width 78 height 10
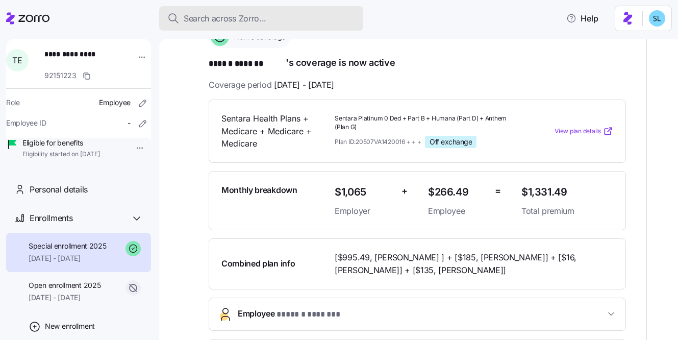
click at [323, 16] on div "Search across Zorro..." at bounding box center [261, 18] width 188 height 13
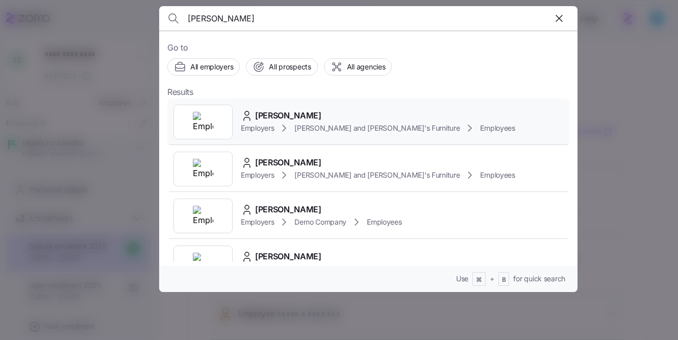
type input "[PERSON_NAME]"
click at [345, 98] on div "[PERSON_NAME] Employers [PERSON_NAME] and [PERSON_NAME]'s Furniture Employees" at bounding box center [368, 121] width 402 height 47
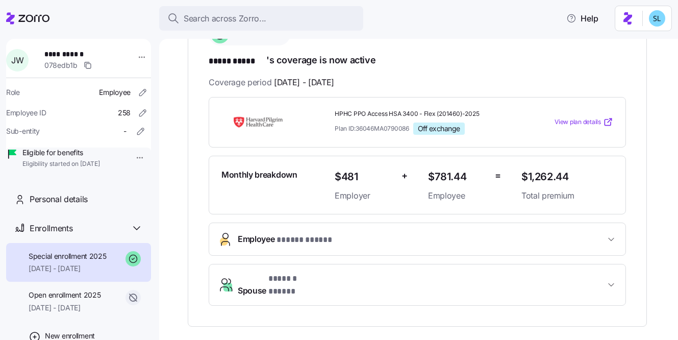
scroll to position [182, 0]
